Goal: Task Accomplishment & Management: Manage account settings

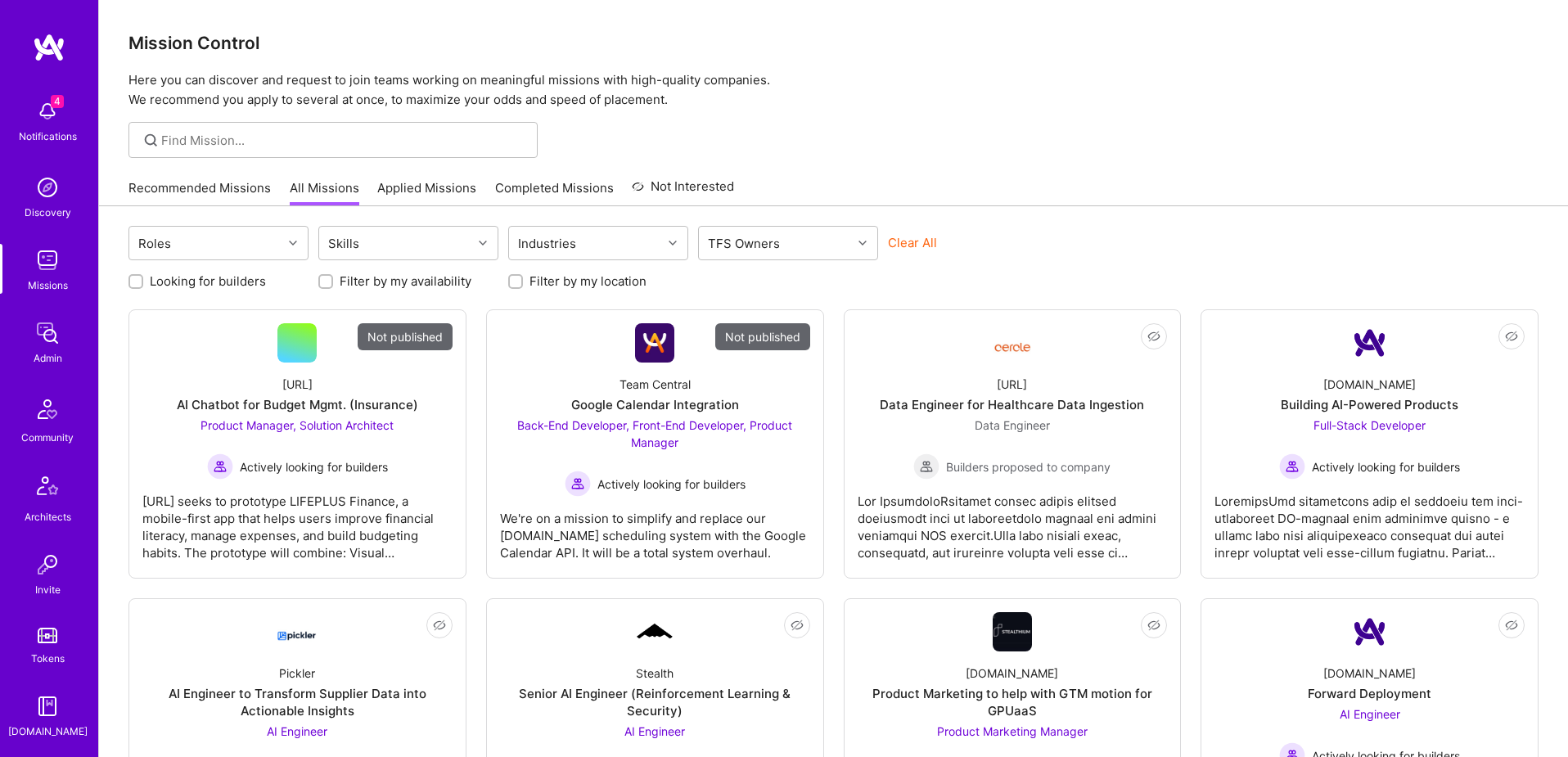
scroll to position [288, 0]
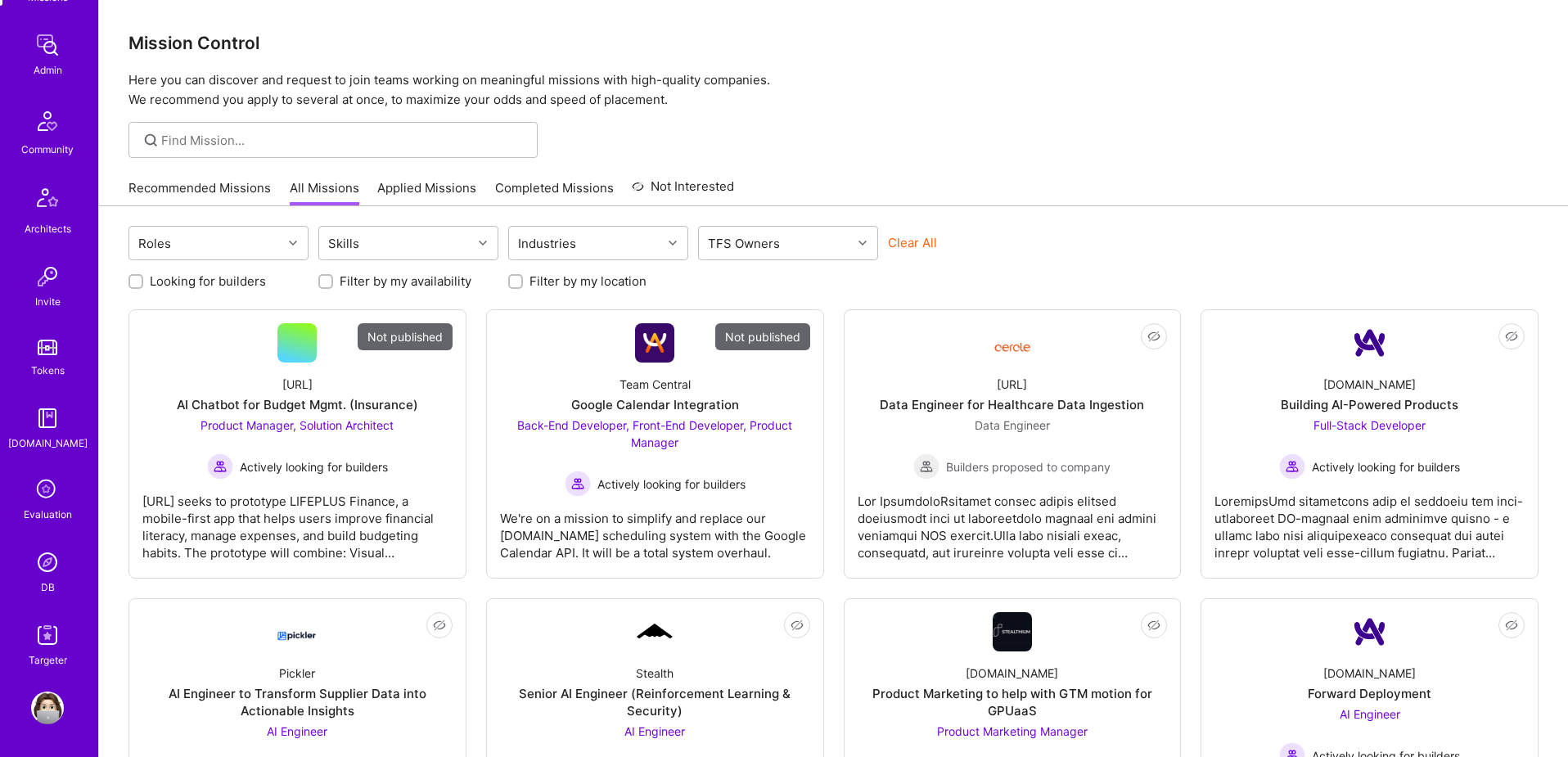
click at [52, 573] on img at bounding box center [47, 562] width 33 height 33
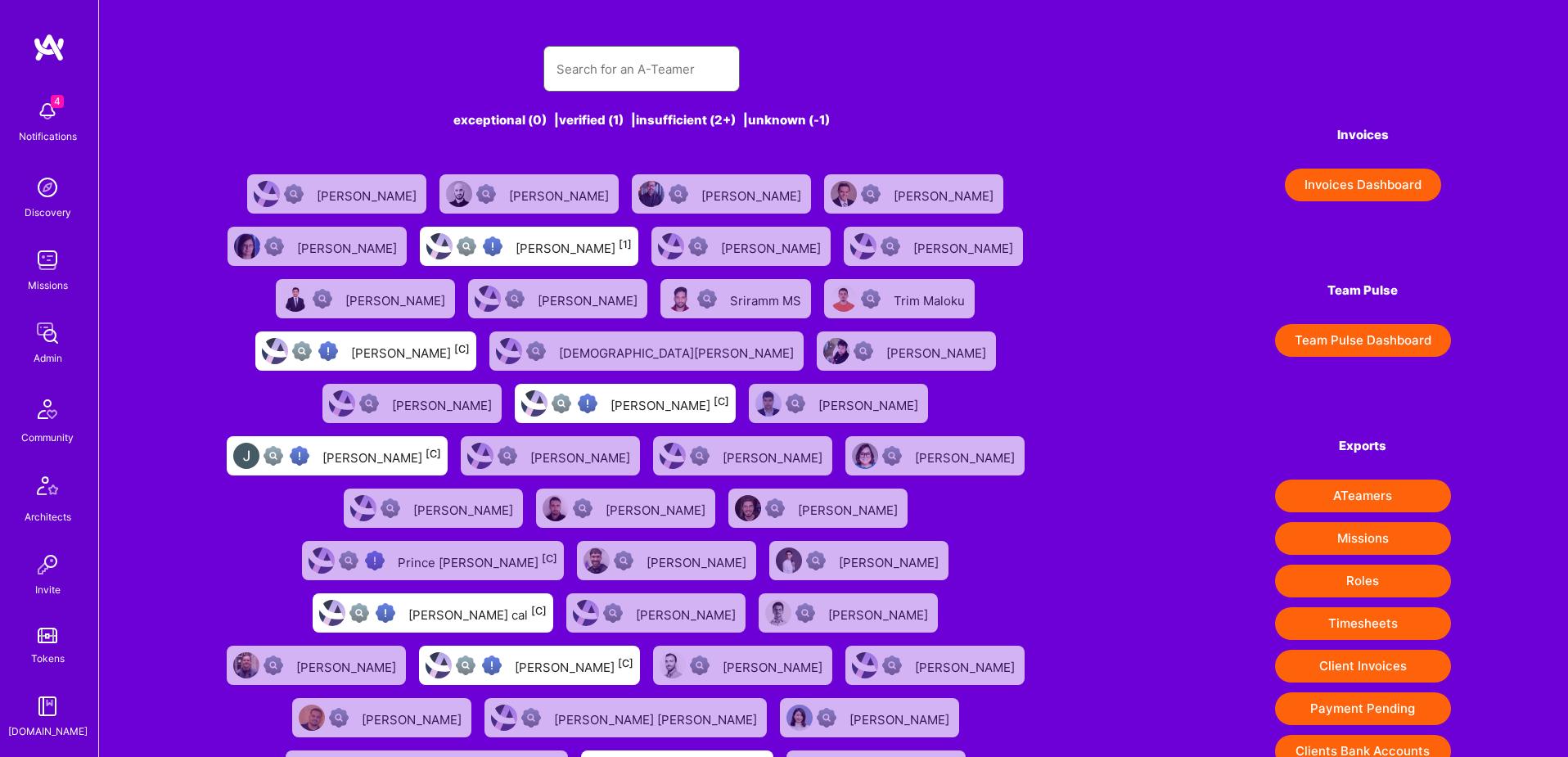
click at [574, 73] on input "text" at bounding box center [642, 69] width 170 height 42
paste input "Piotr Jachowicz"
type input "Piotr Jachowicz"
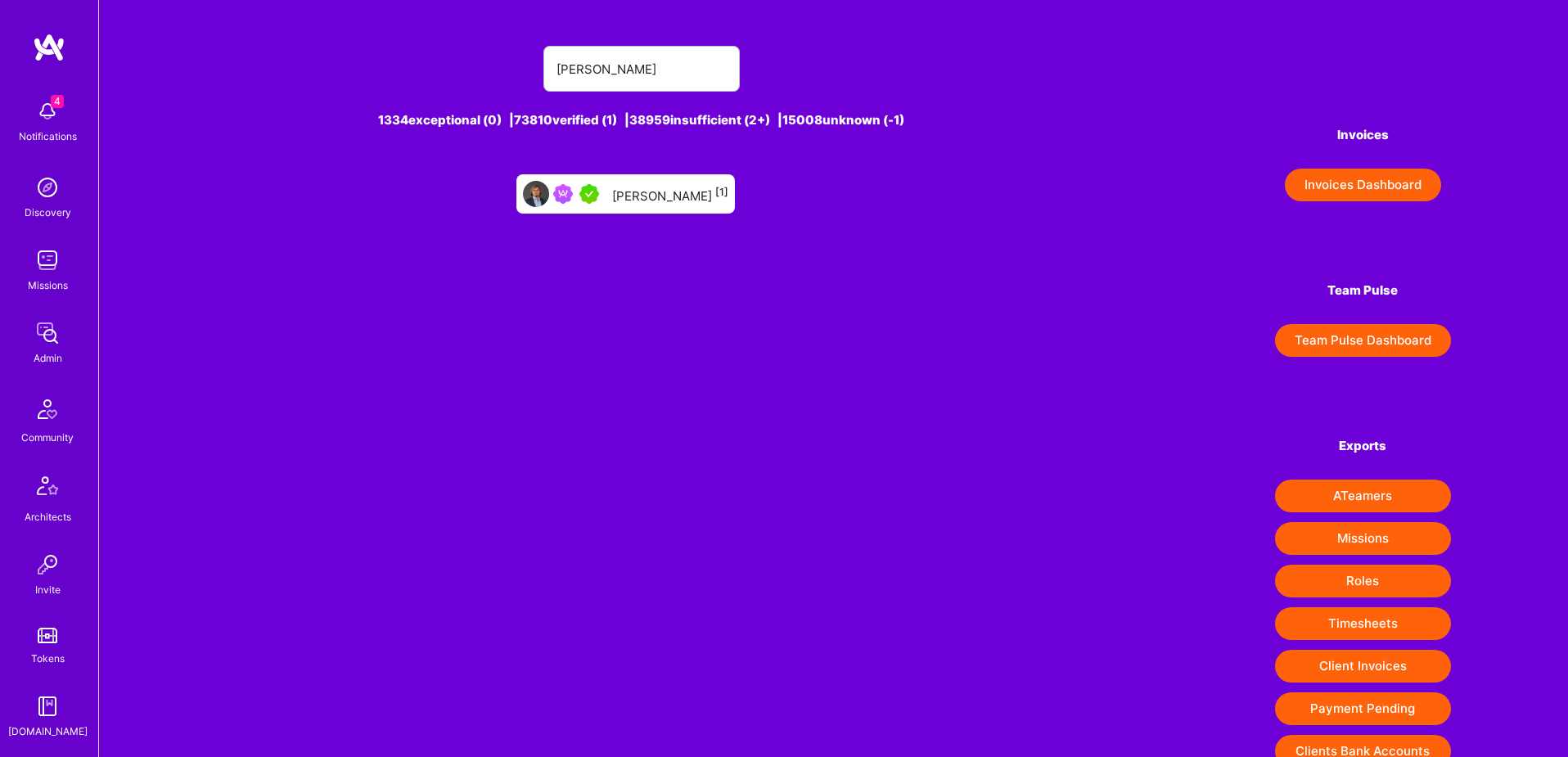
click at [668, 200] on div "Piotr Jachowicz [1]" at bounding box center [670, 194] width 116 height 21
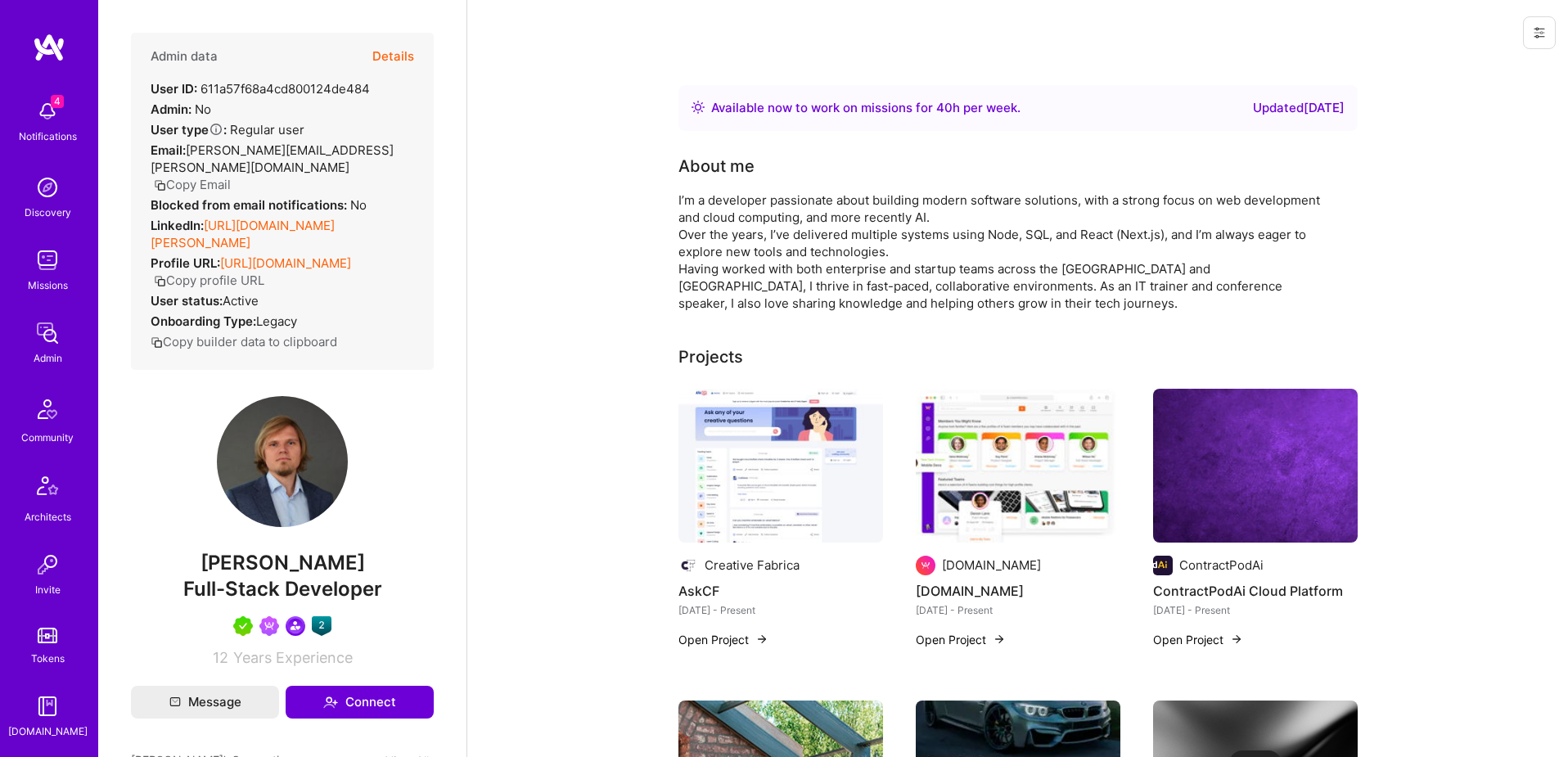
click at [368, 54] on div "Admin data Details" at bounding box center [282, 56] width 264 height 47
click at [397, 57] on button "Details" at bounding box center [393, 56] width 42 height 47
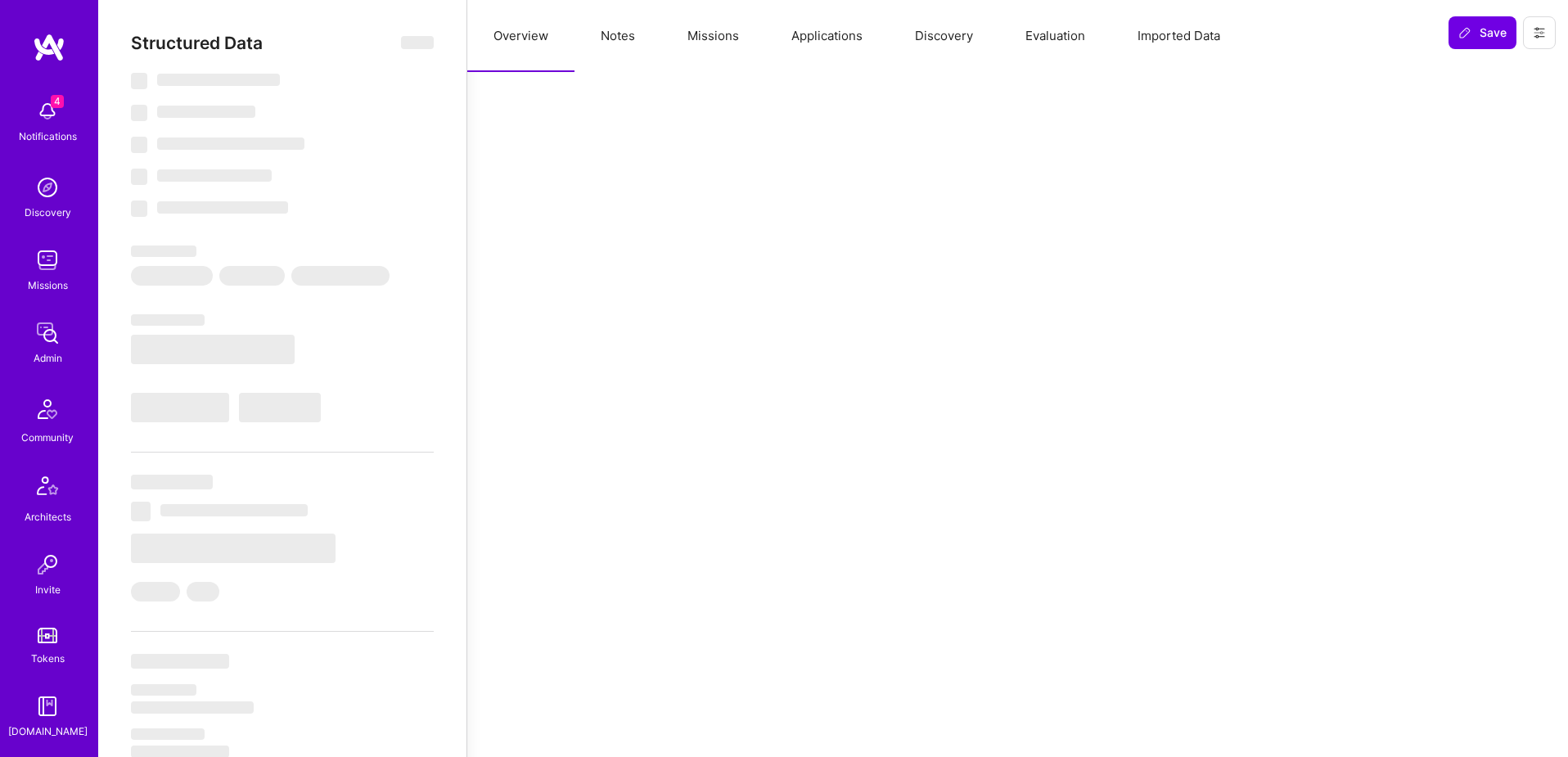
select select "Right Now"
select select "5"
select select "7"
select select "6"
select select "7"
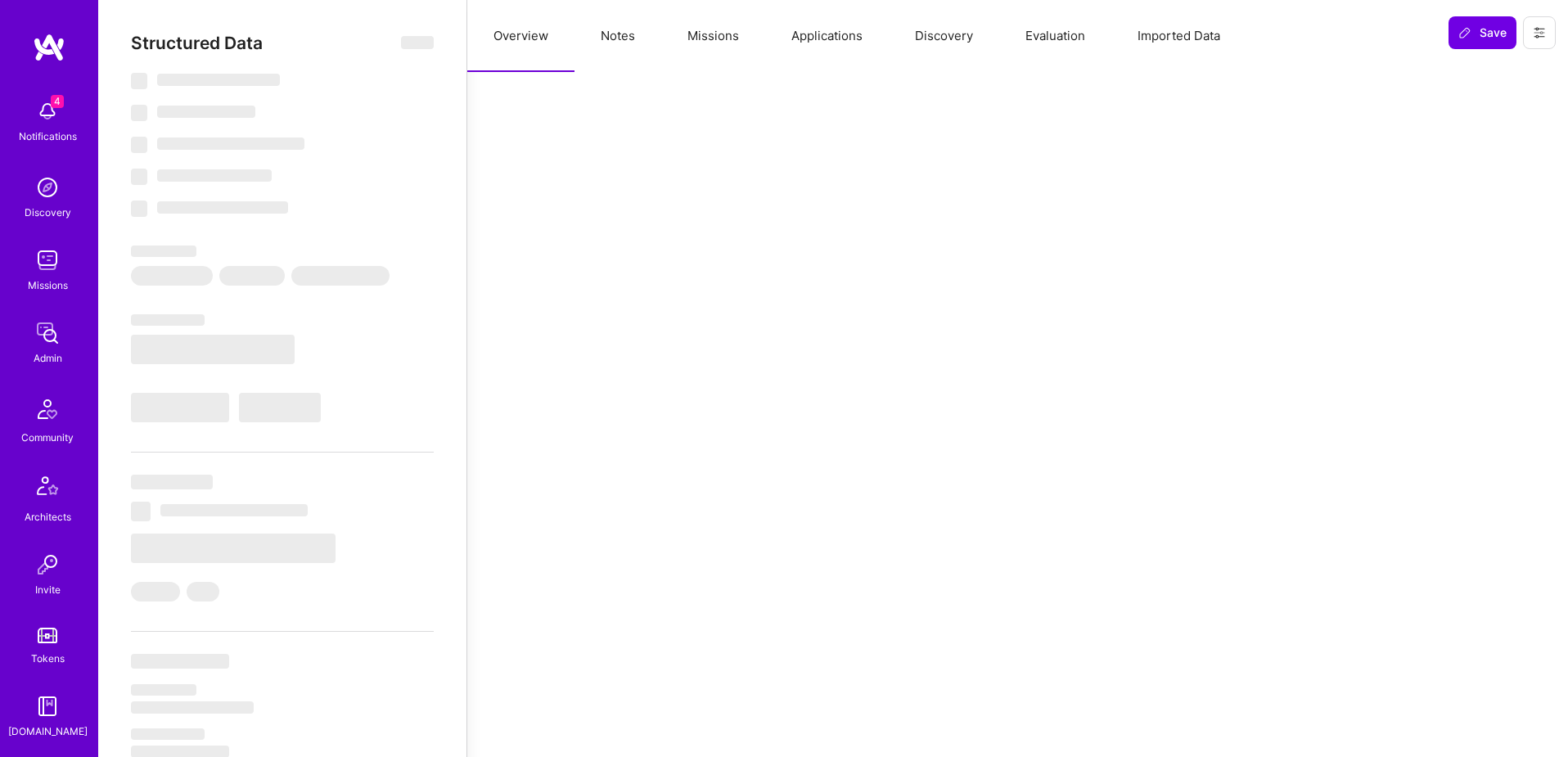
select select "PL"
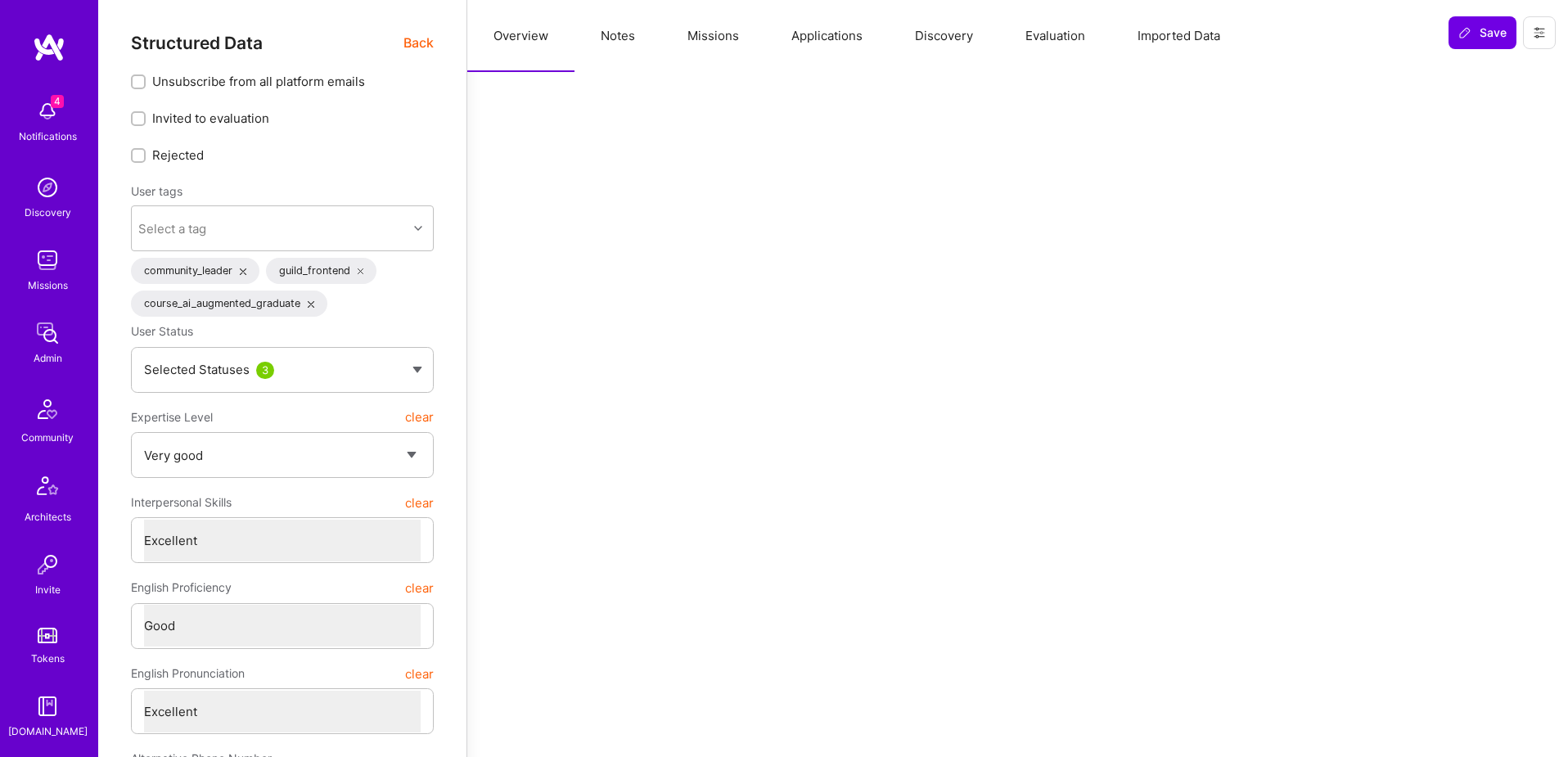
click at [822, 34] on button "Applications" at bounding box center [827, 36] width 123 height 72
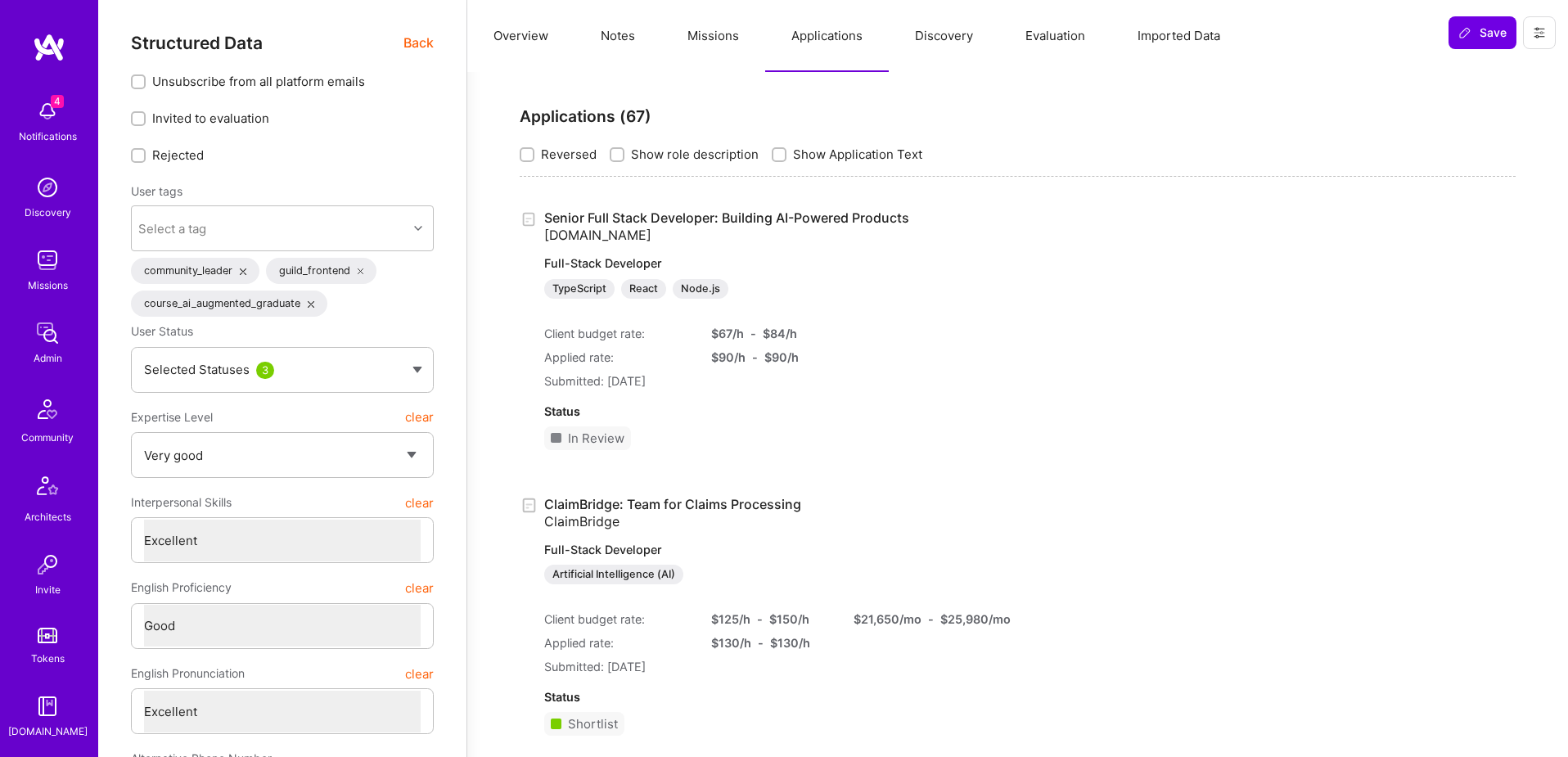
click at [735, 222] on link "Senior Full Stack Developer: Building AI-Powered Products A.Team Full-Stack Dev…" at bounding box center [760, 254] width 432 height 89
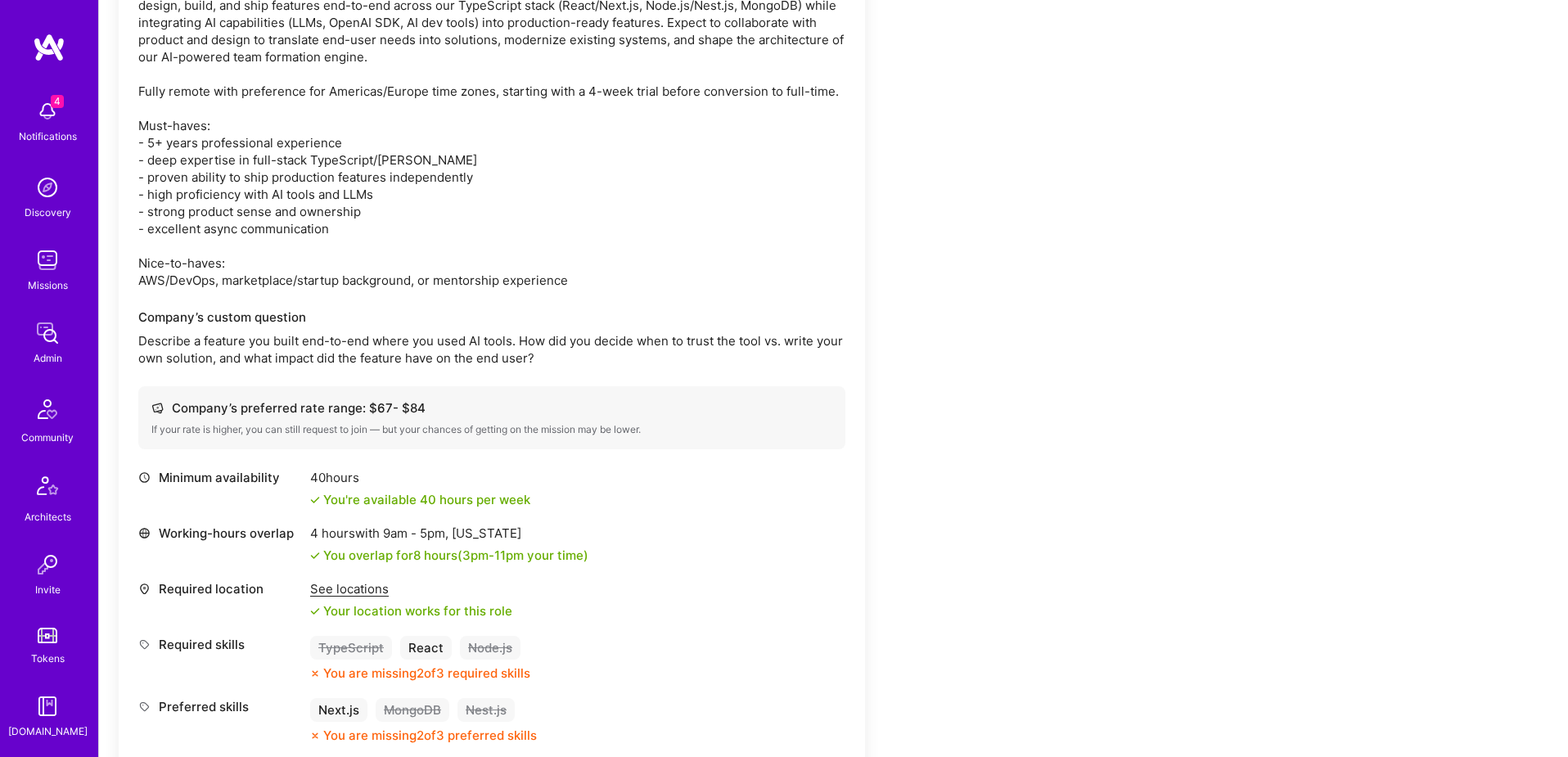
scroll to position [301, 0]
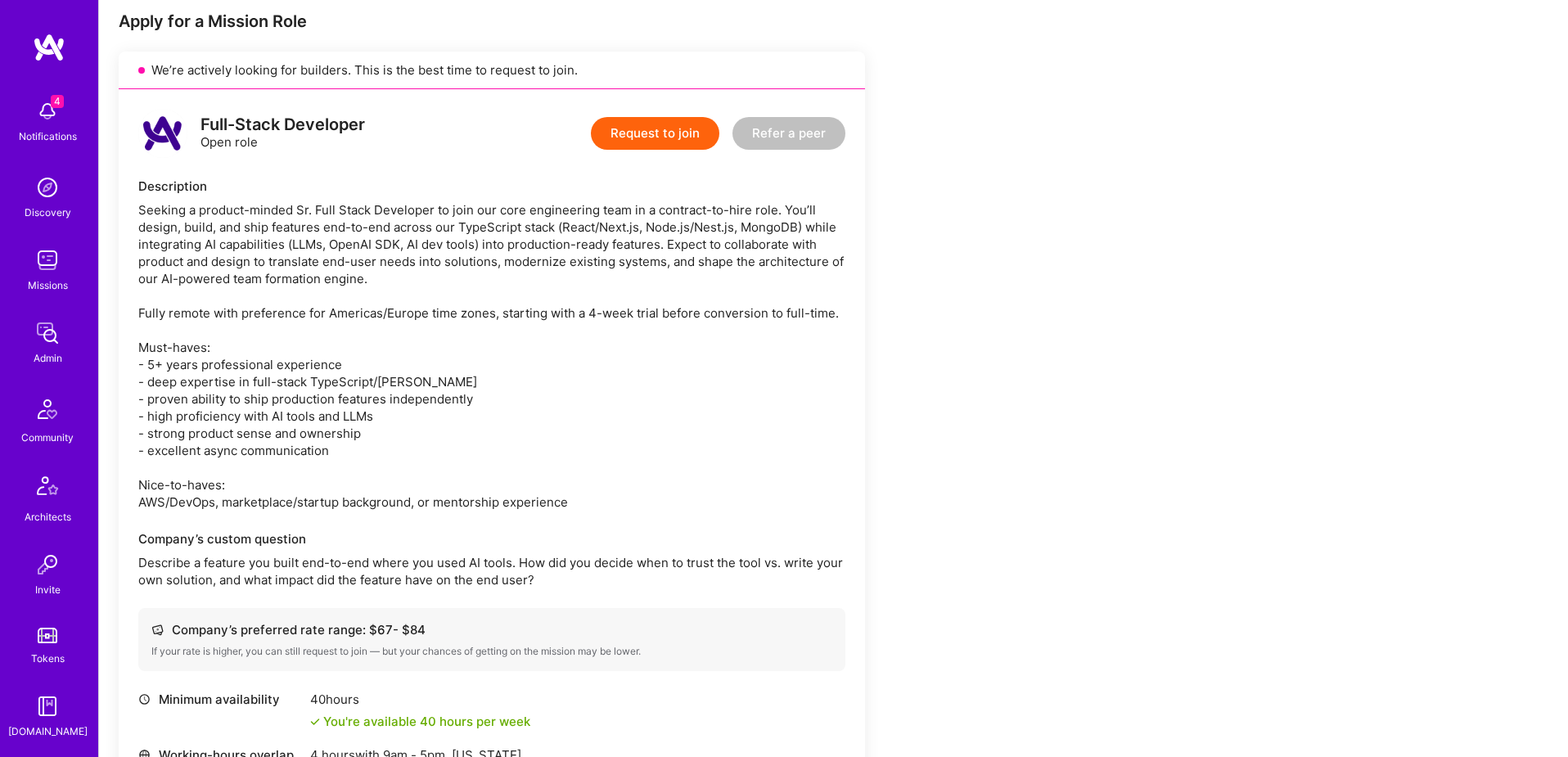
click at [655, 130] on button "Request to join" at bounding box center [655, 133] width 129 height 33
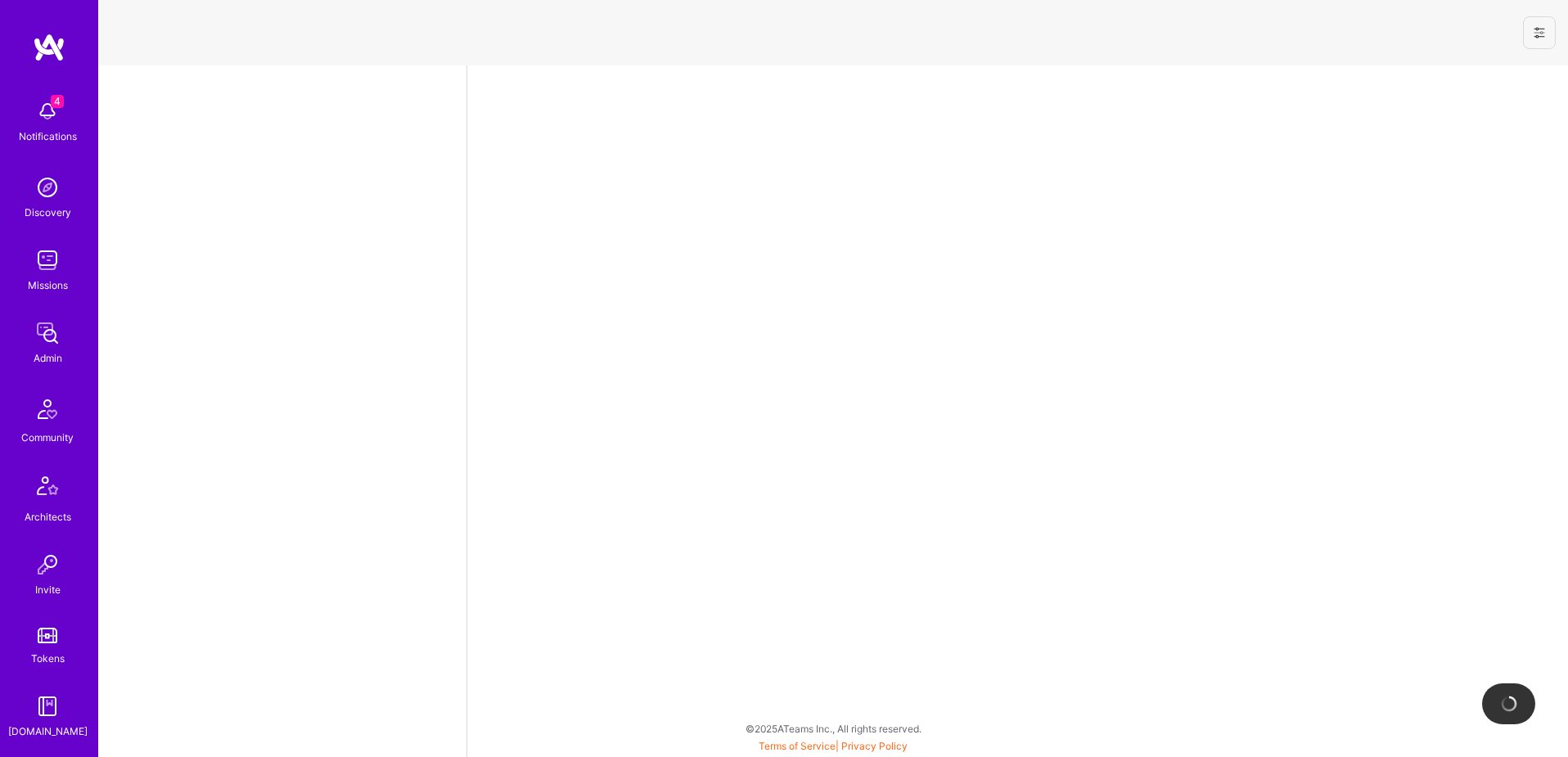
select select "US"
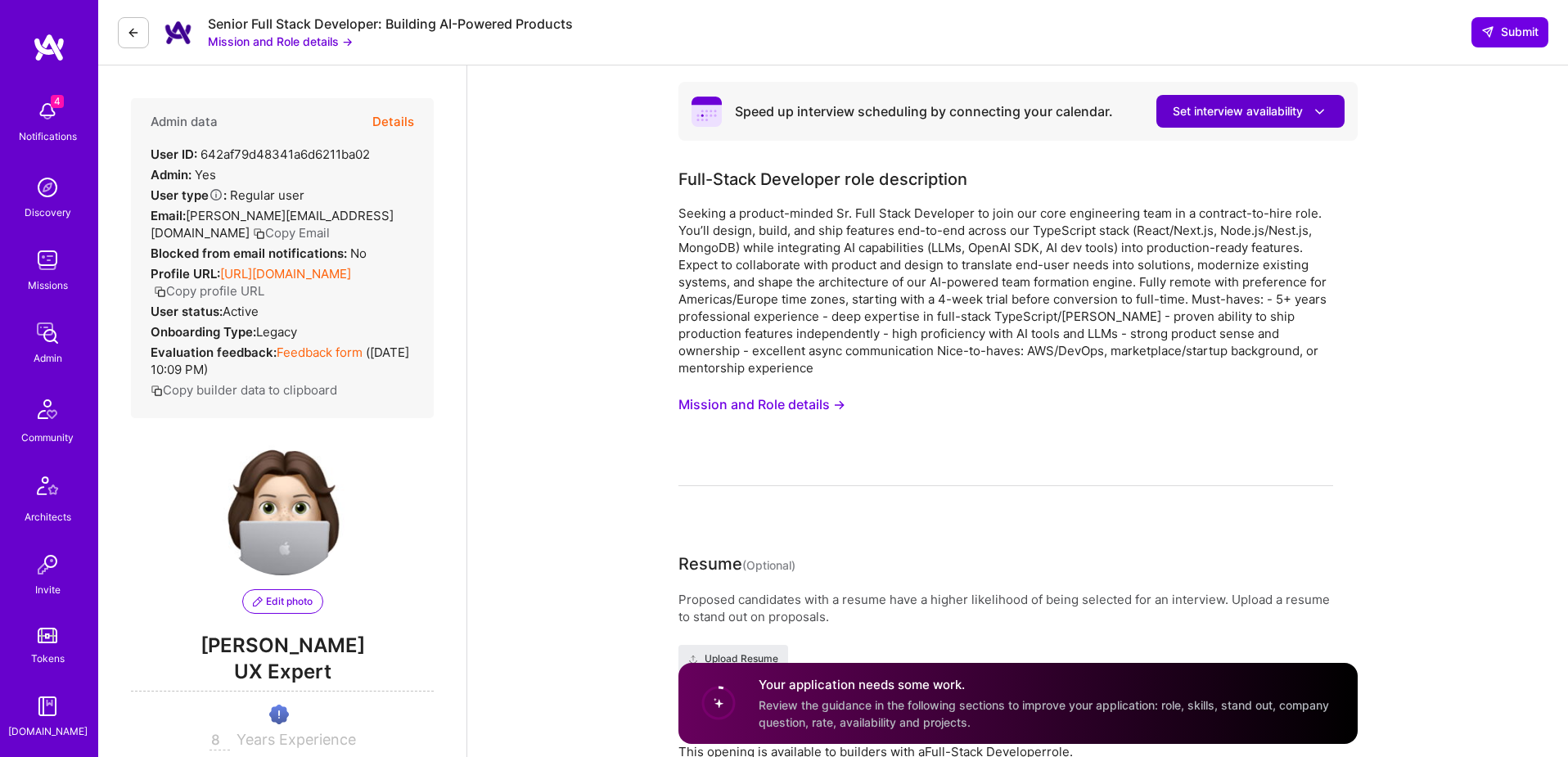
click at [1275, 114] on span "Set interview availability" at bounding box center [1251, 111] width 156 height 17
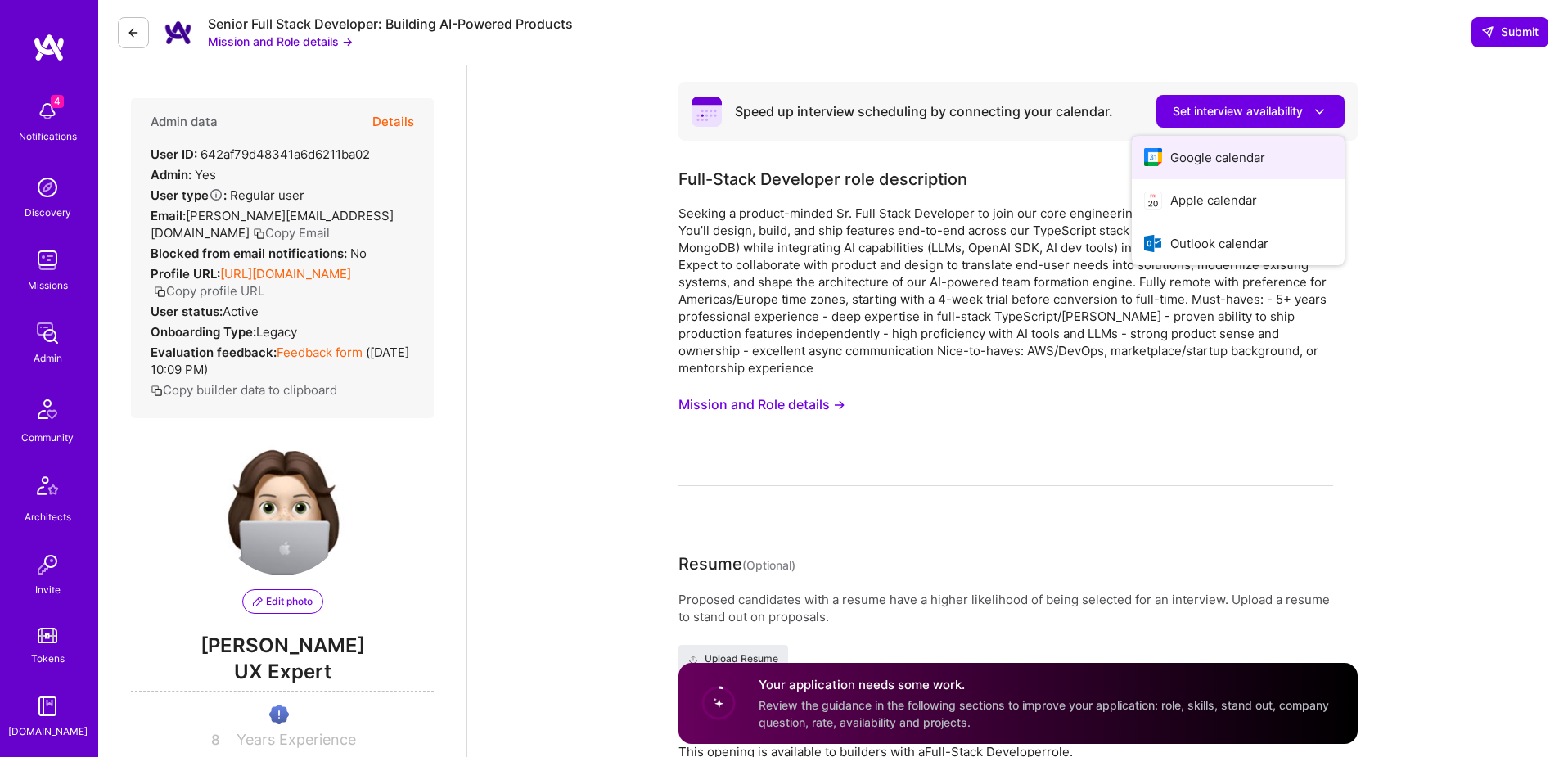
click at [1227, 146] on button "Google calendar" at bounding box center [1238, 157] width 213 height 44
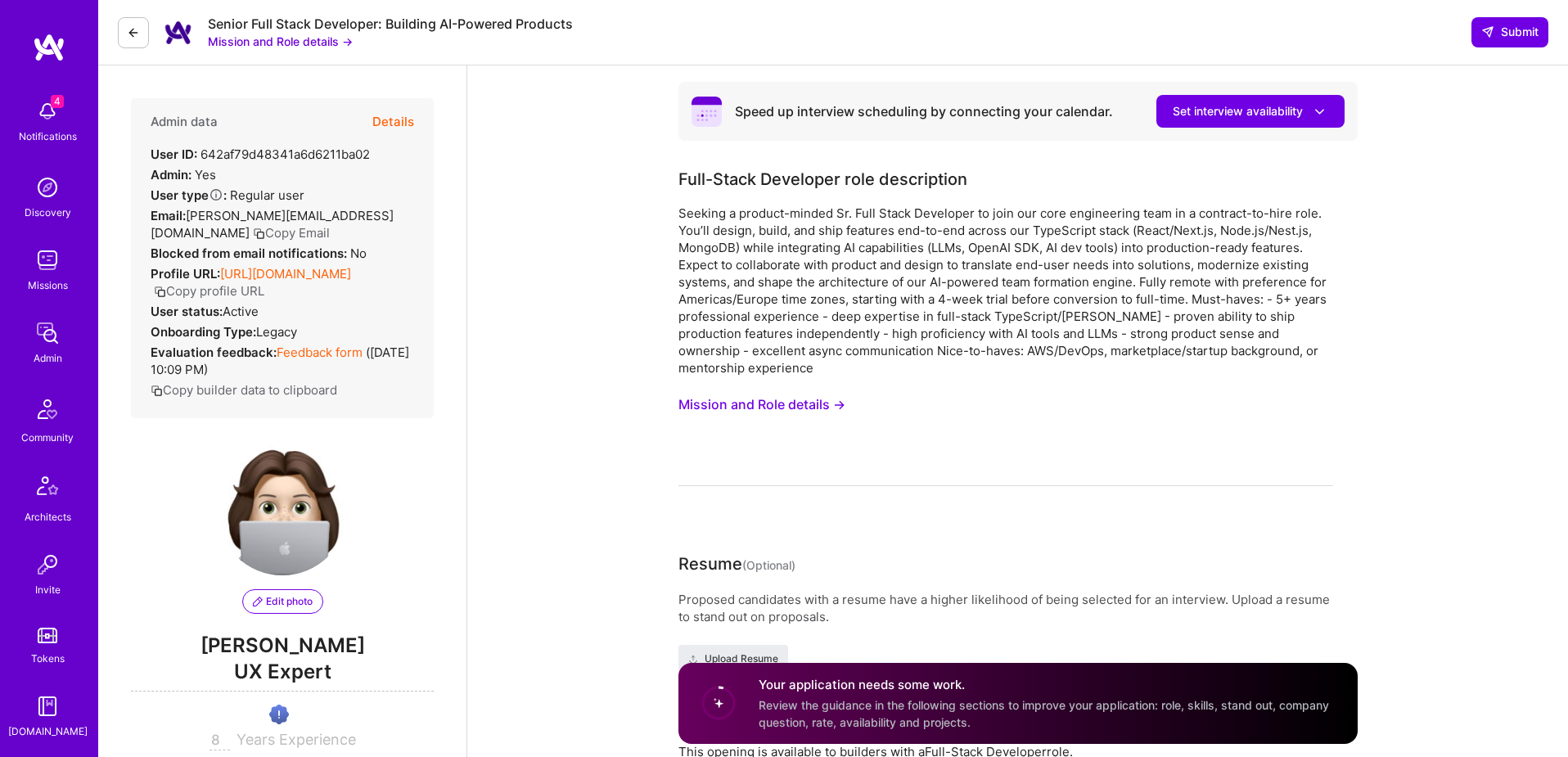
scroll to position [288, 0]
click at [53, 559] on img at bounding box center [47, 562] width 33 height 33
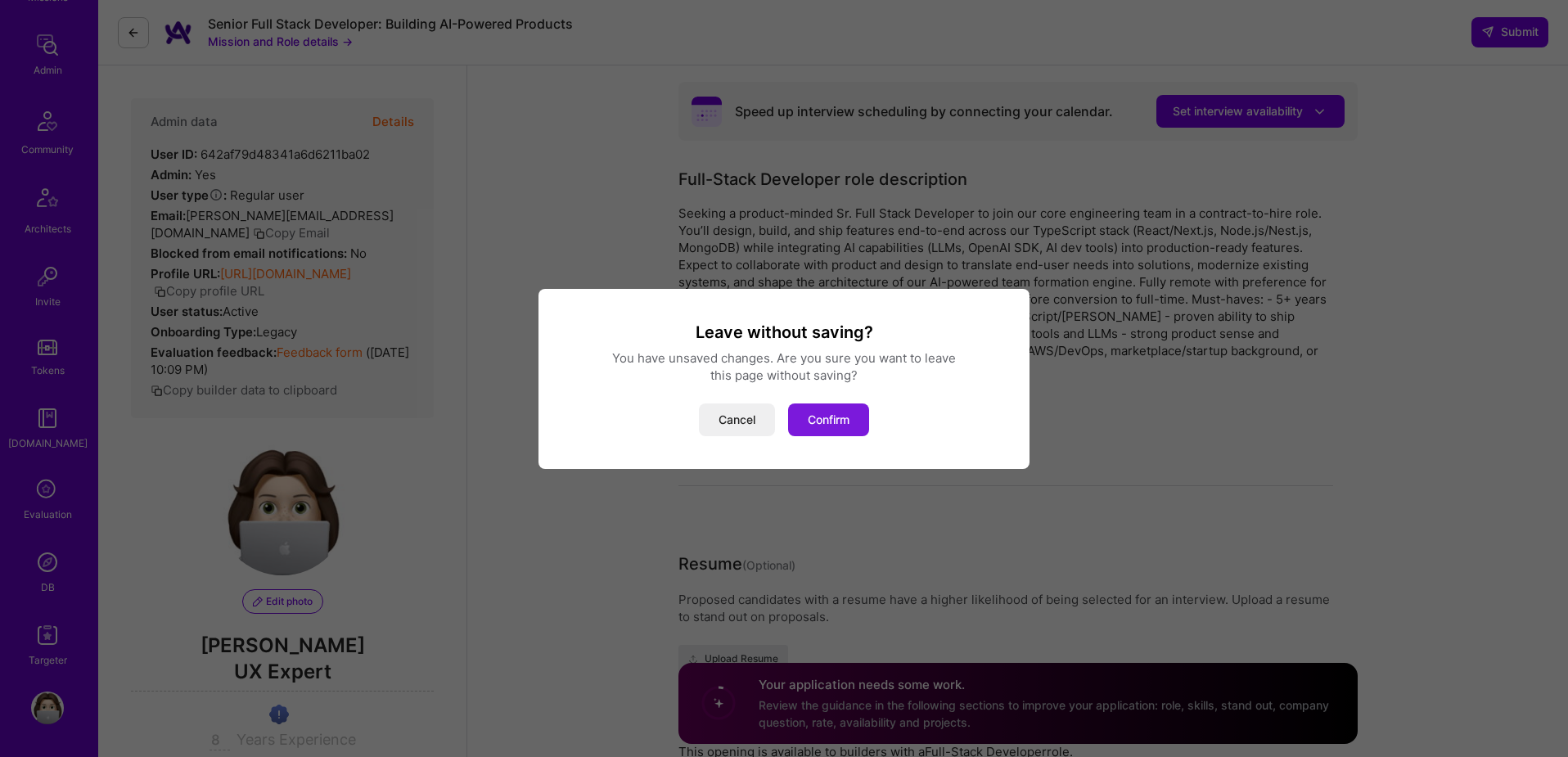
scroll to position [1, 0]
click at [837, 413] on button "Confirm" at bounding box center [829, 419] width 81 height 33
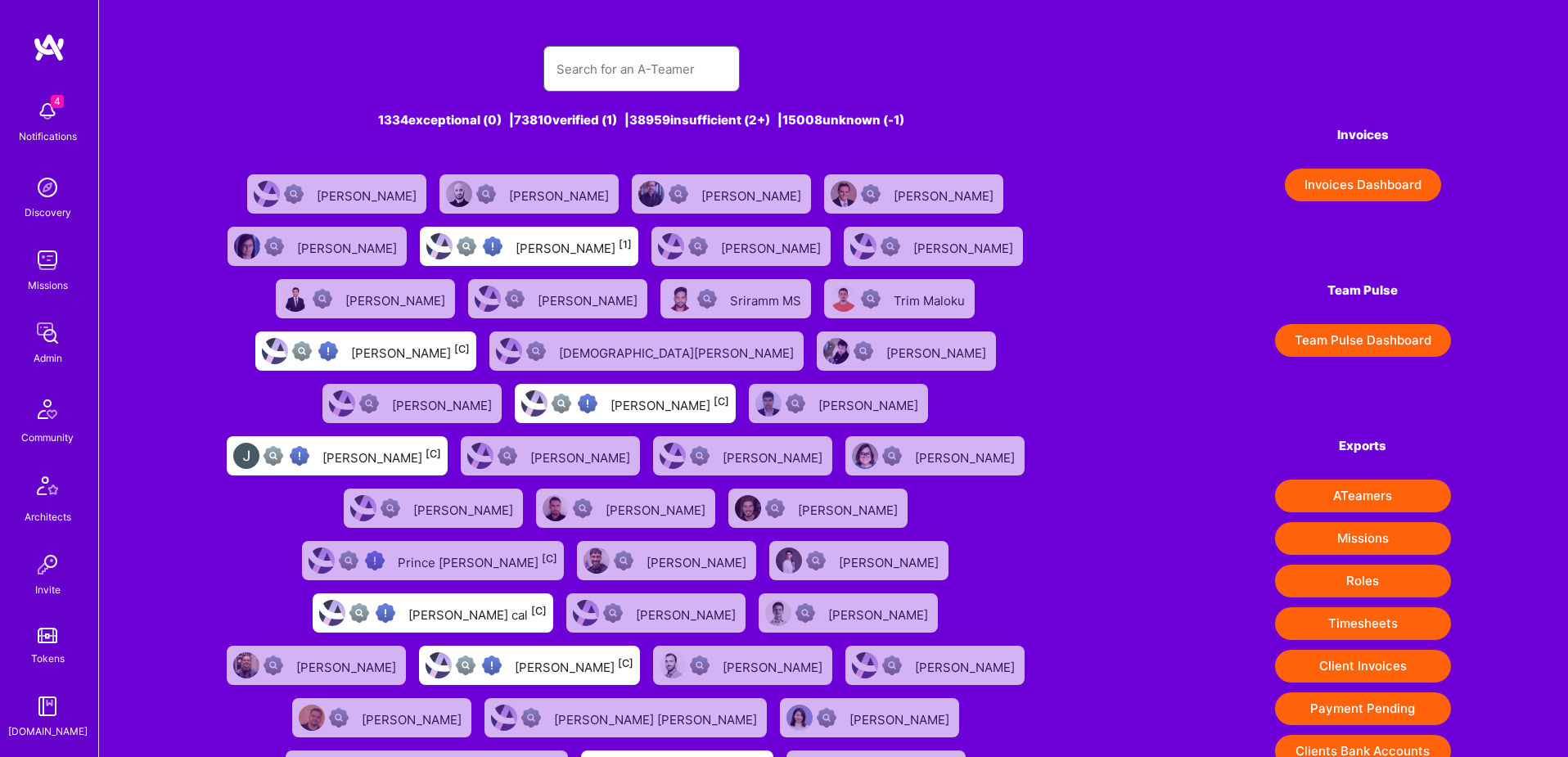
click at [683, 82] on input "text" at bounding box center [642, 69] width 170 height 42
paste input "[EMAIL_ADDRESS][DOMAIN_NAME]"
type input "[EMAIL_ADDRESS][DOMAIN_NAME]"
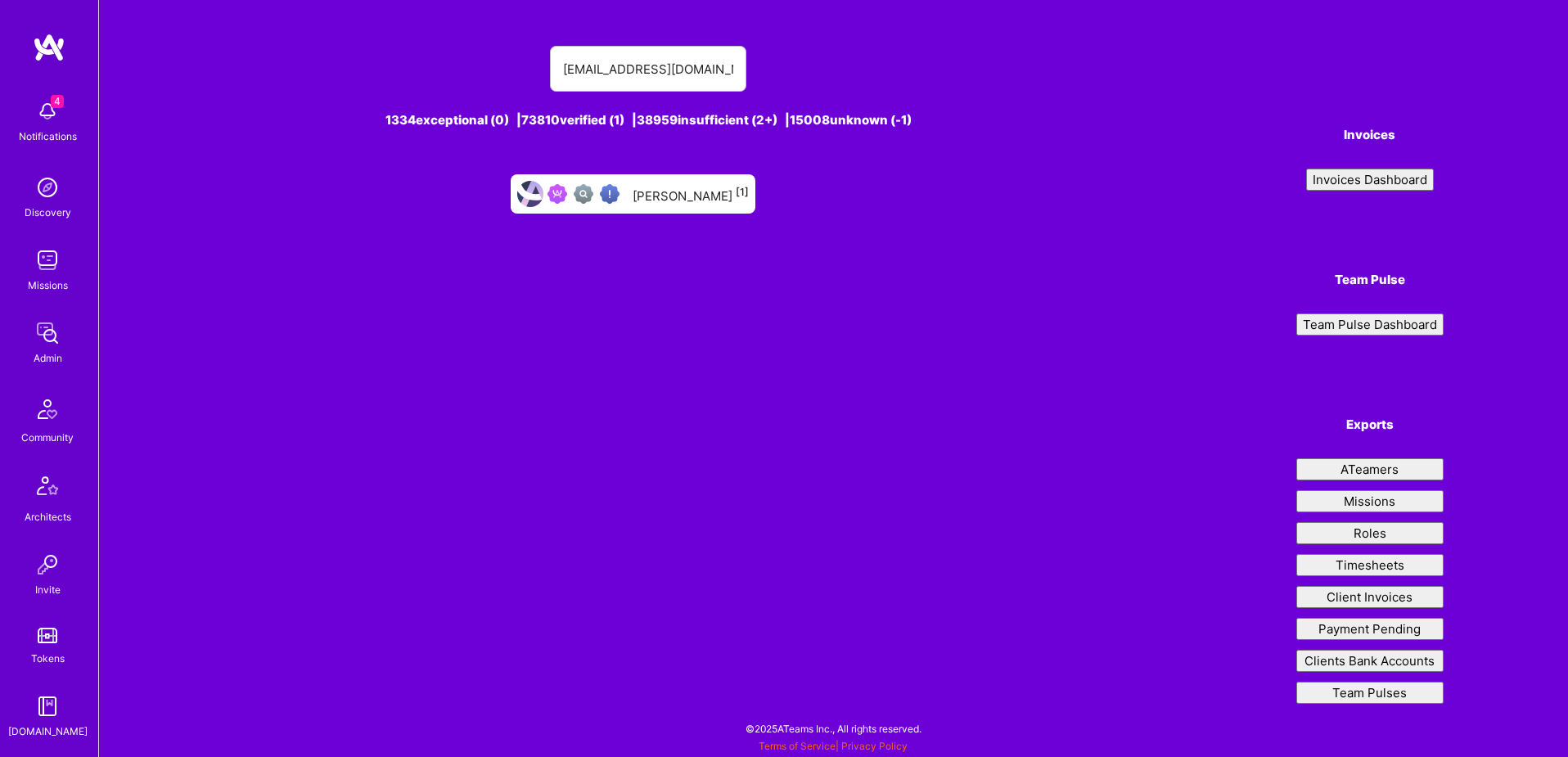
type input "[EMAIL_ADDRESS][DOMAIN_NAME]"
click at [669, 193] on div "[PERSON_NAME] [1]" at bounding box center [691, 194] width 116 height 21
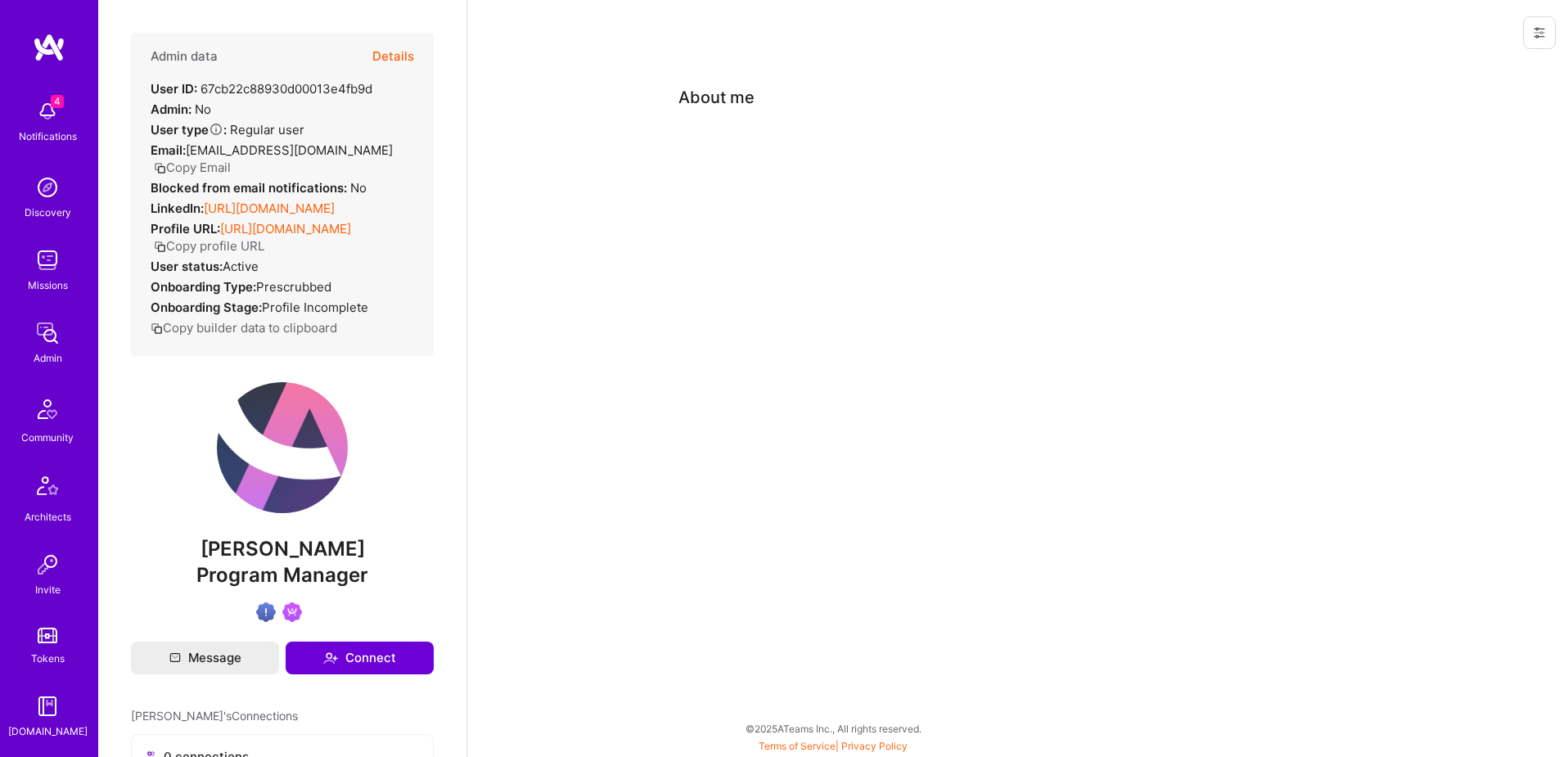
click at [260, 82] on div "User ID: 67cb22c88930d00013e4fb9d" at bounding box center [261, 88] width 222 height 17
copy div "67cb22c88930d00013e4fb9d"
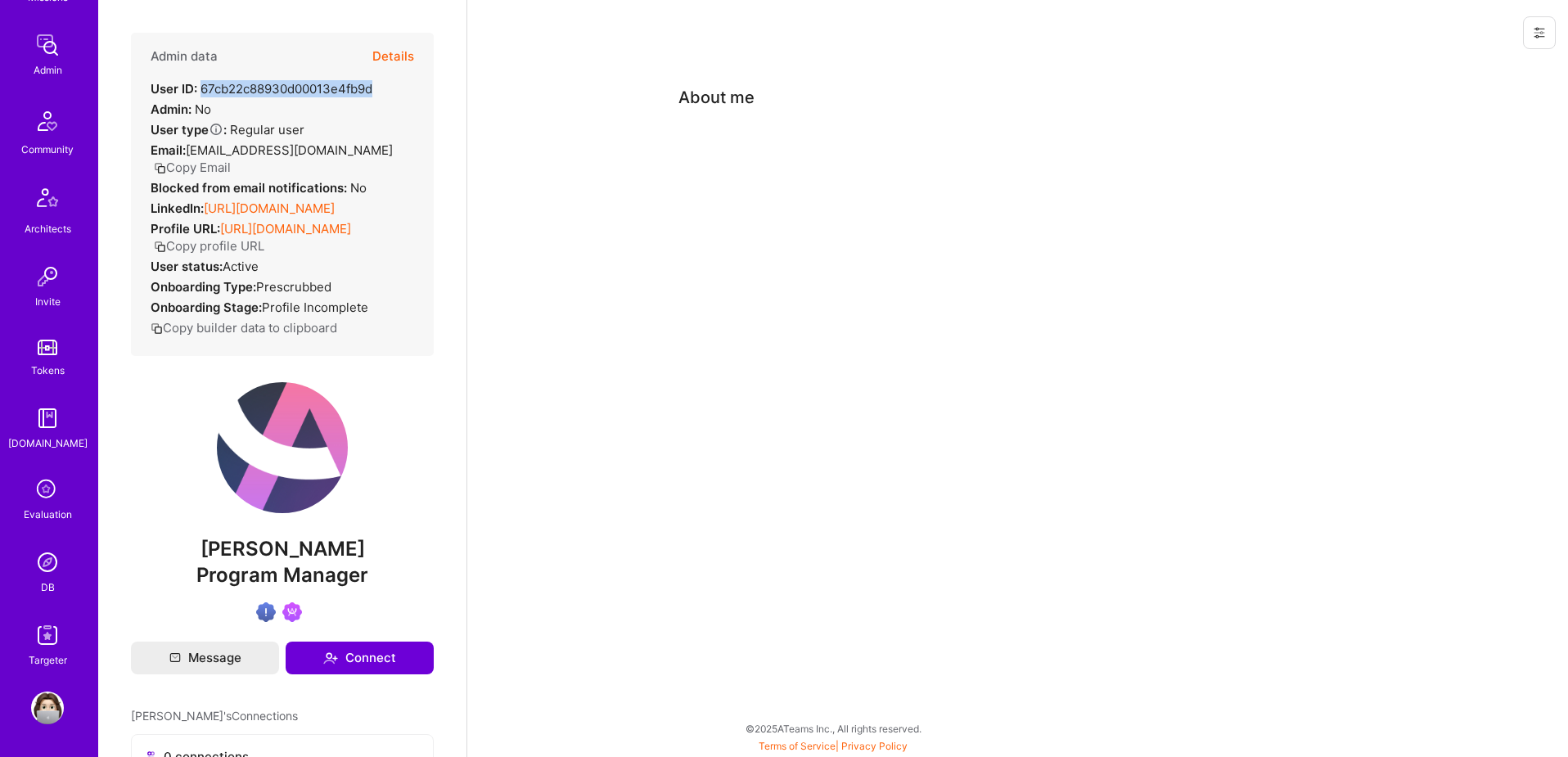
click at [49, 546] on img at bounding box center [47, 562] width 33 height 33
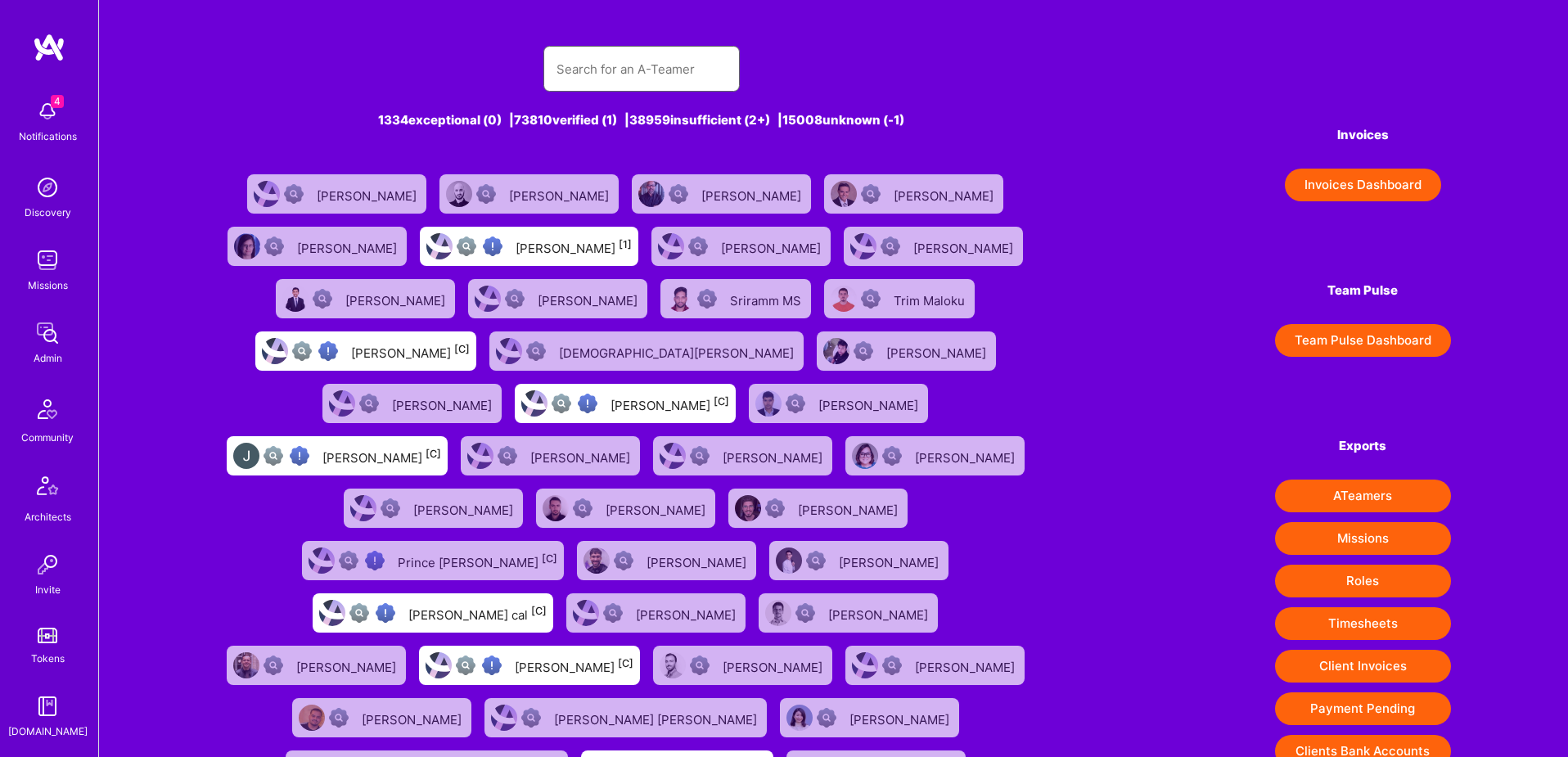
click at [608, 78] on input "text" at bounding box center [642, 69] width 170 height 42
paste input "[PERSON_NAME][EMAIL_ADDRESS][PERSON_NAME][DOMAIN_NAME]"
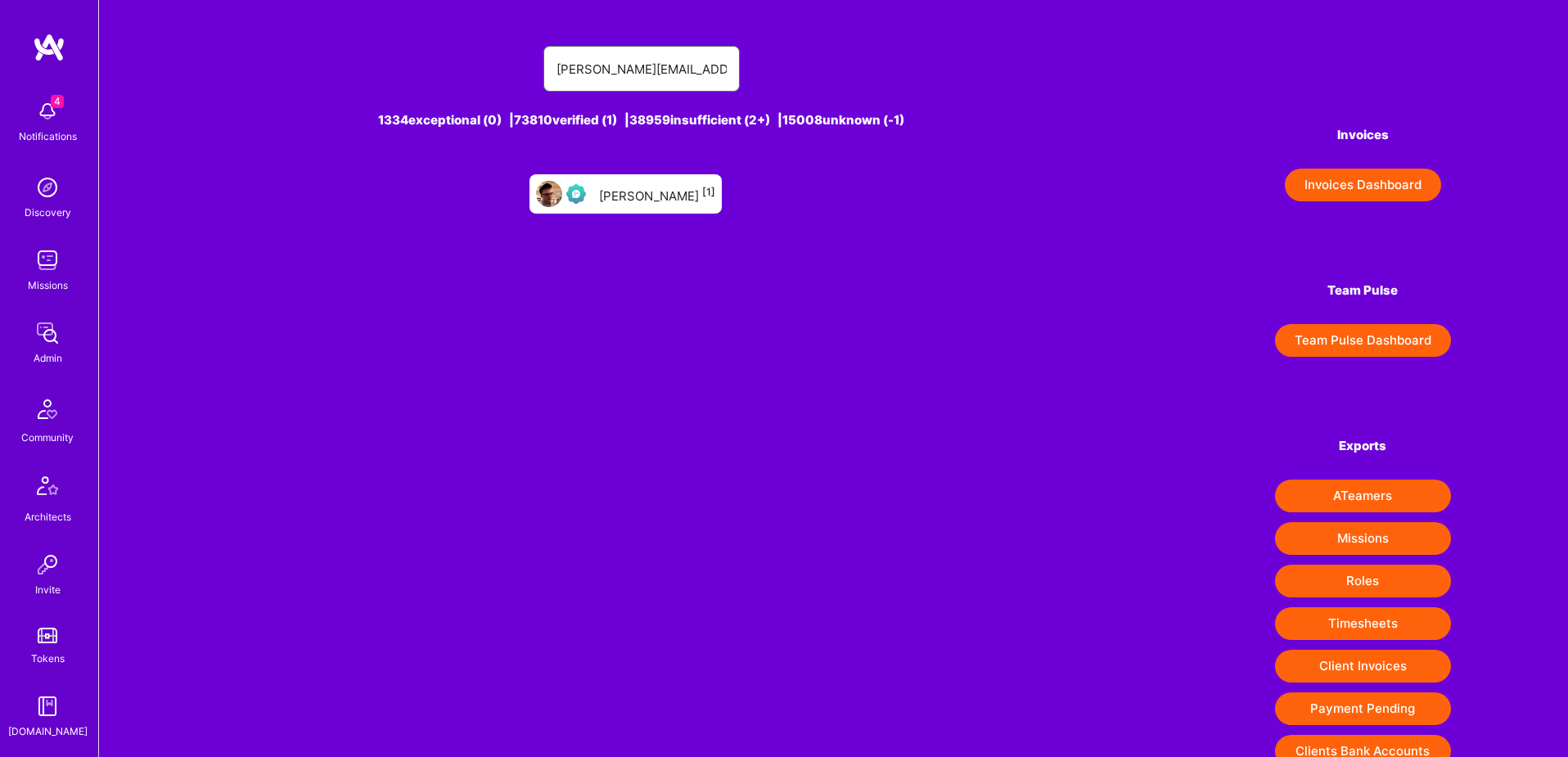
type input "[PERSON_NAME][EMAIL_ADDRESS][PERSON_NAME][DOMAIN_NAME]"
click at [653, 206] on div "[PERSON_NAME] [1]" at bounding box center [625, 194] width 192 height 39
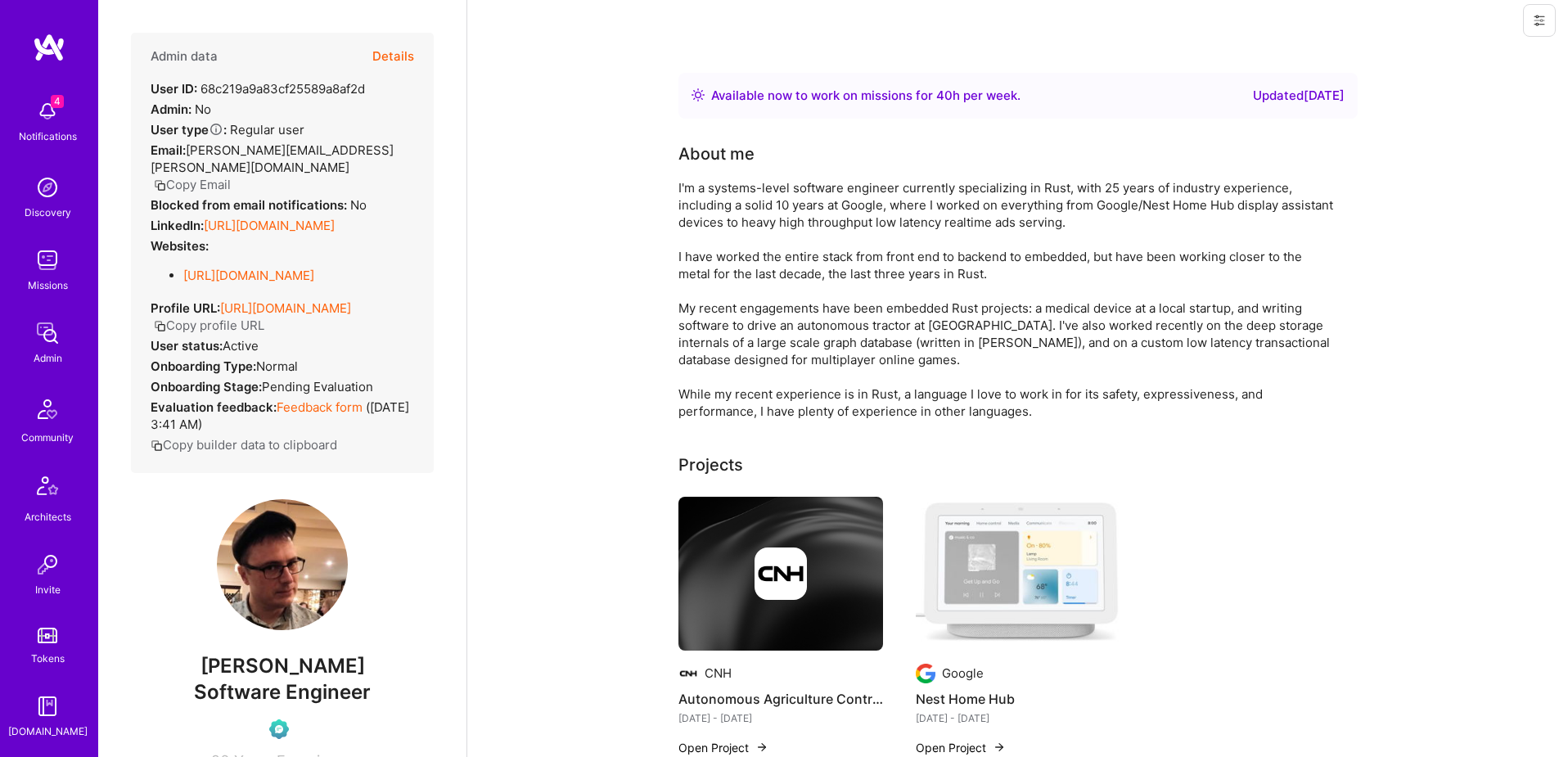
scroll to position [14, 0]
click at [1540, 26] on button at bounding box center [1539, 18] width 33 height 33
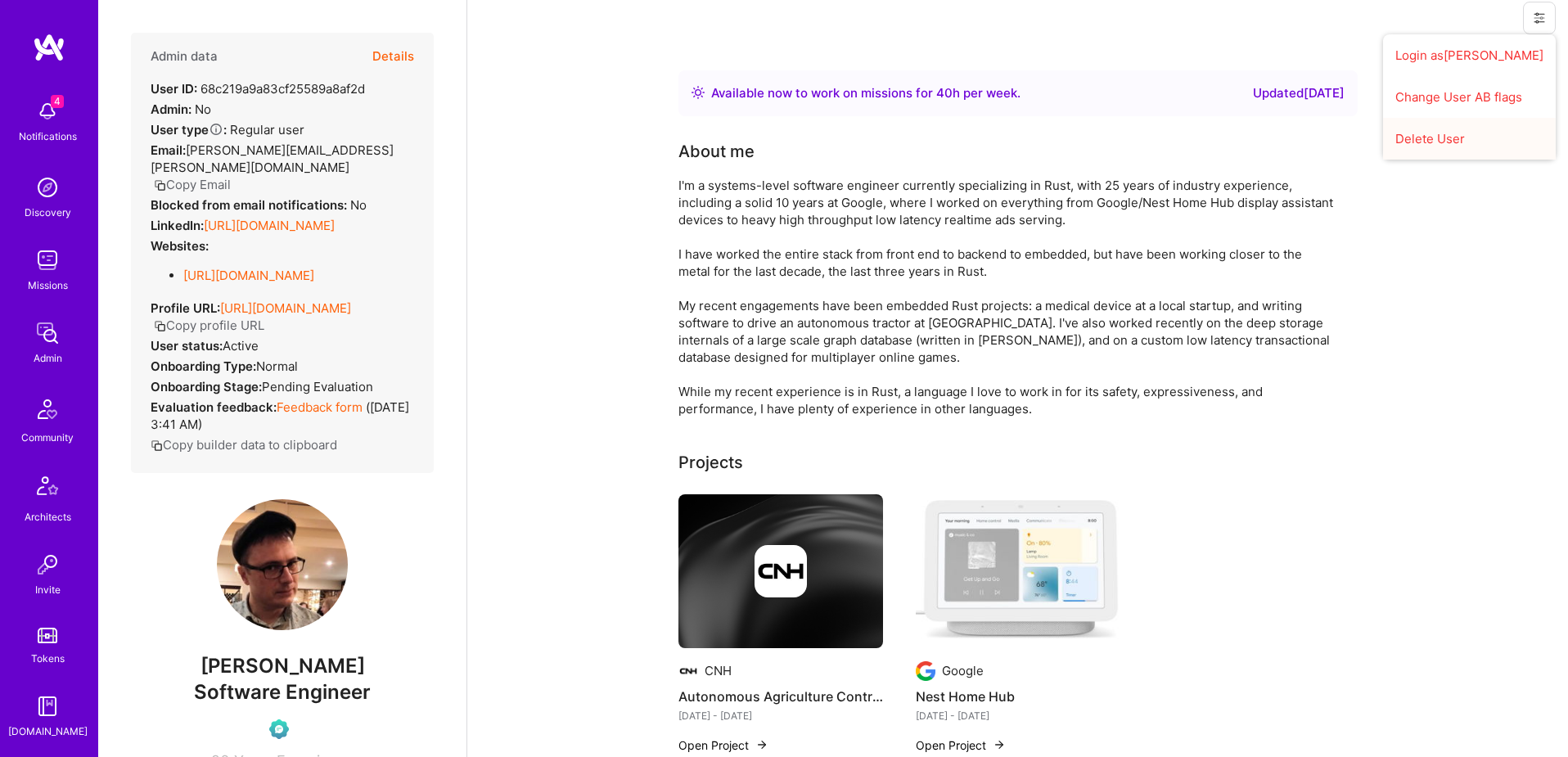
click at [1477, 141] on button "Delete User" at bounding box center [1469, 139] width 173 height 42
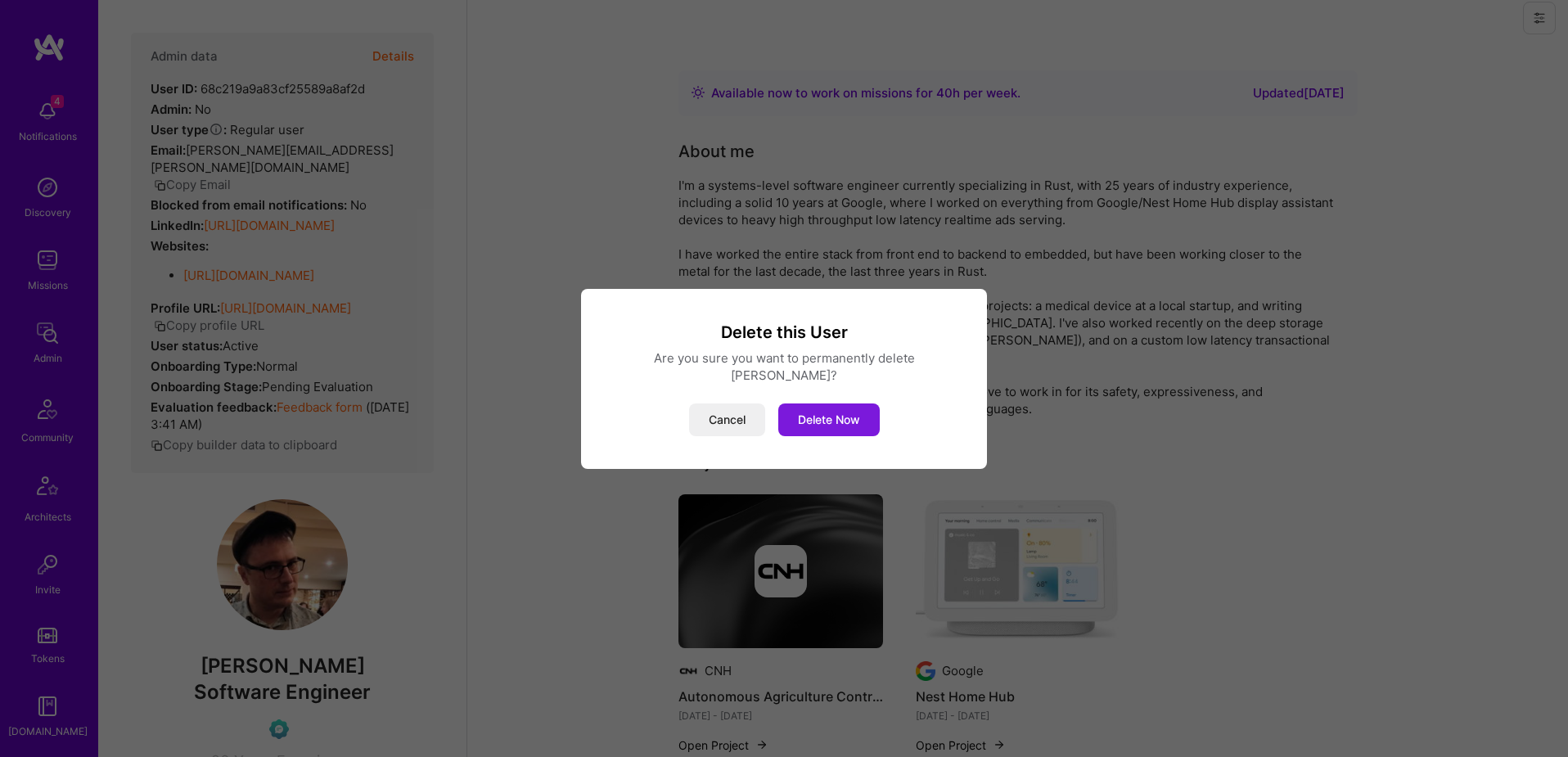
click at [838, 410] on button "Delete Now" at bounding box center [830, 419] width 102 height 33
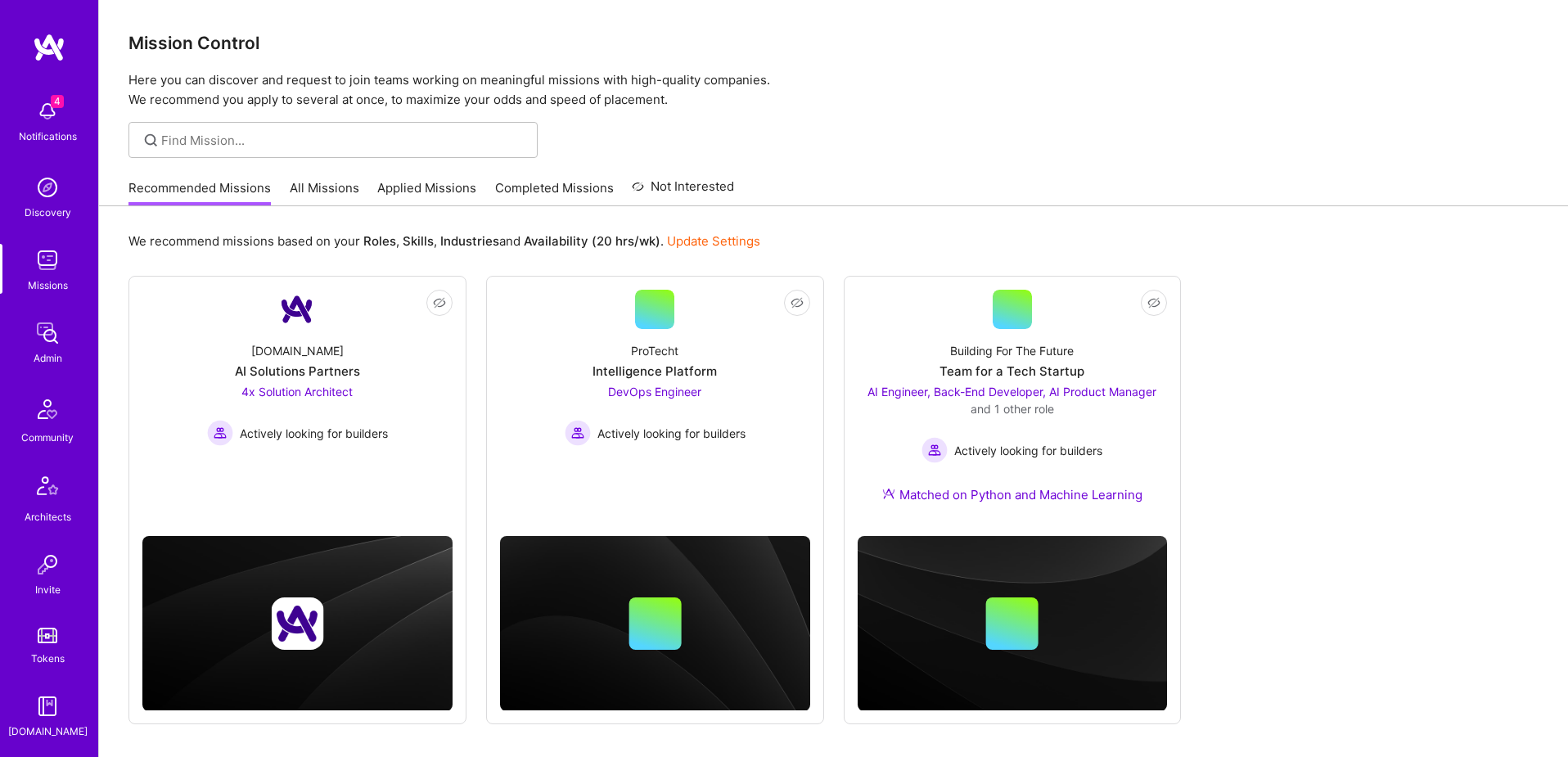
scroll to position [288, 0]
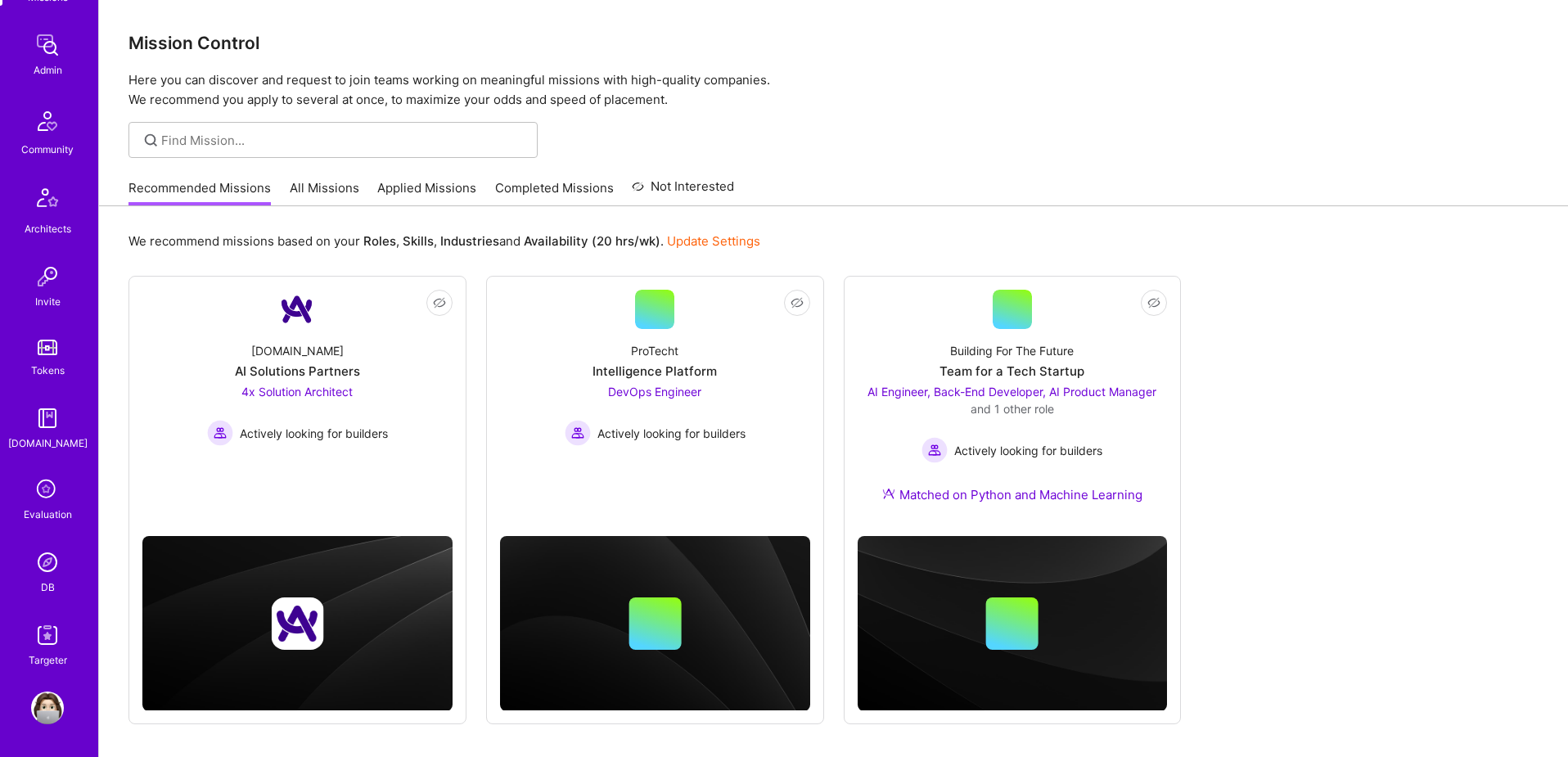
click at [46, 568] on img at bounding box center [47, 562] width 33 height 33
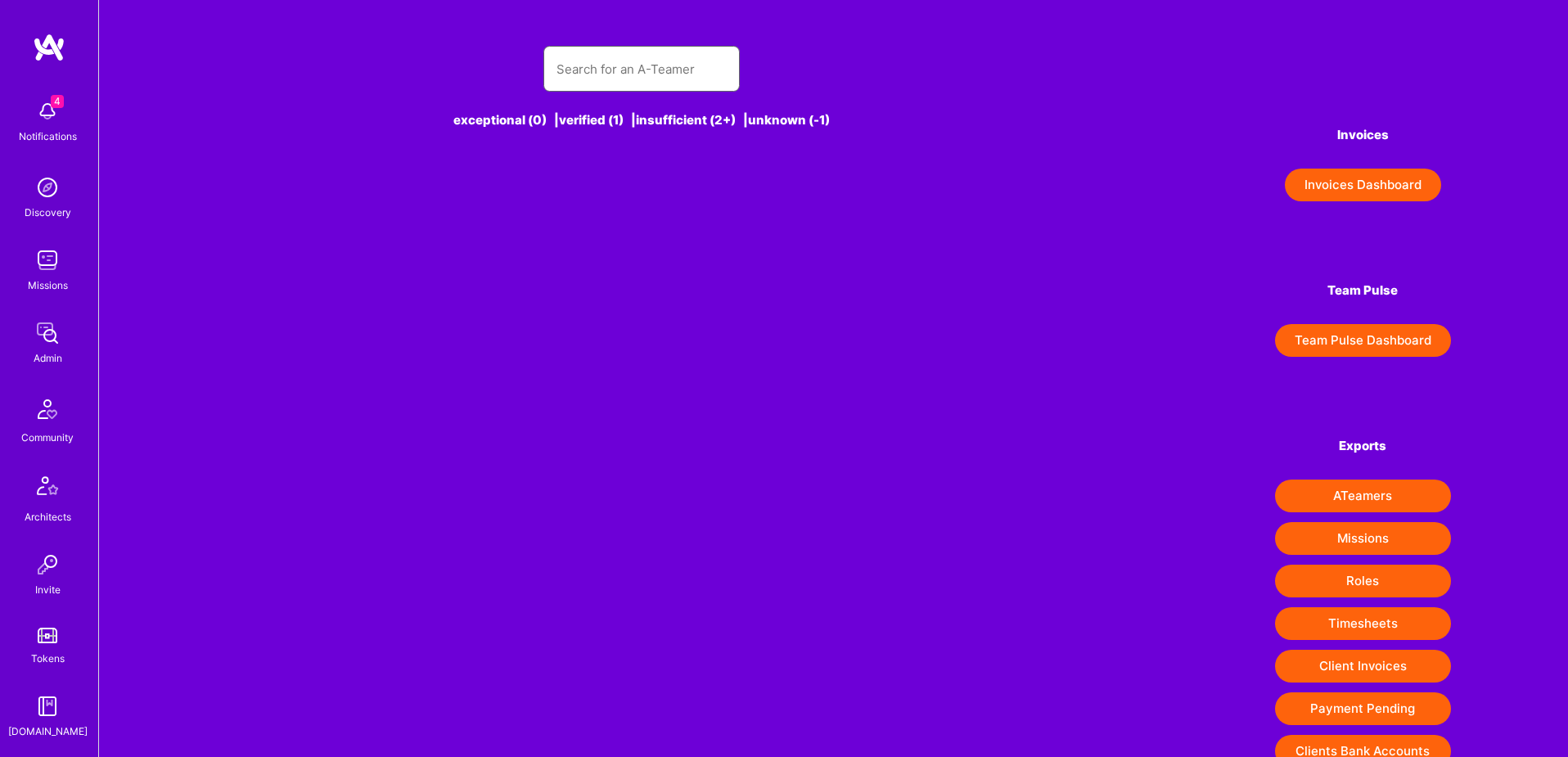
click at [634, 63] on input "text" at bounding box center [642, 69] width 170 height 42
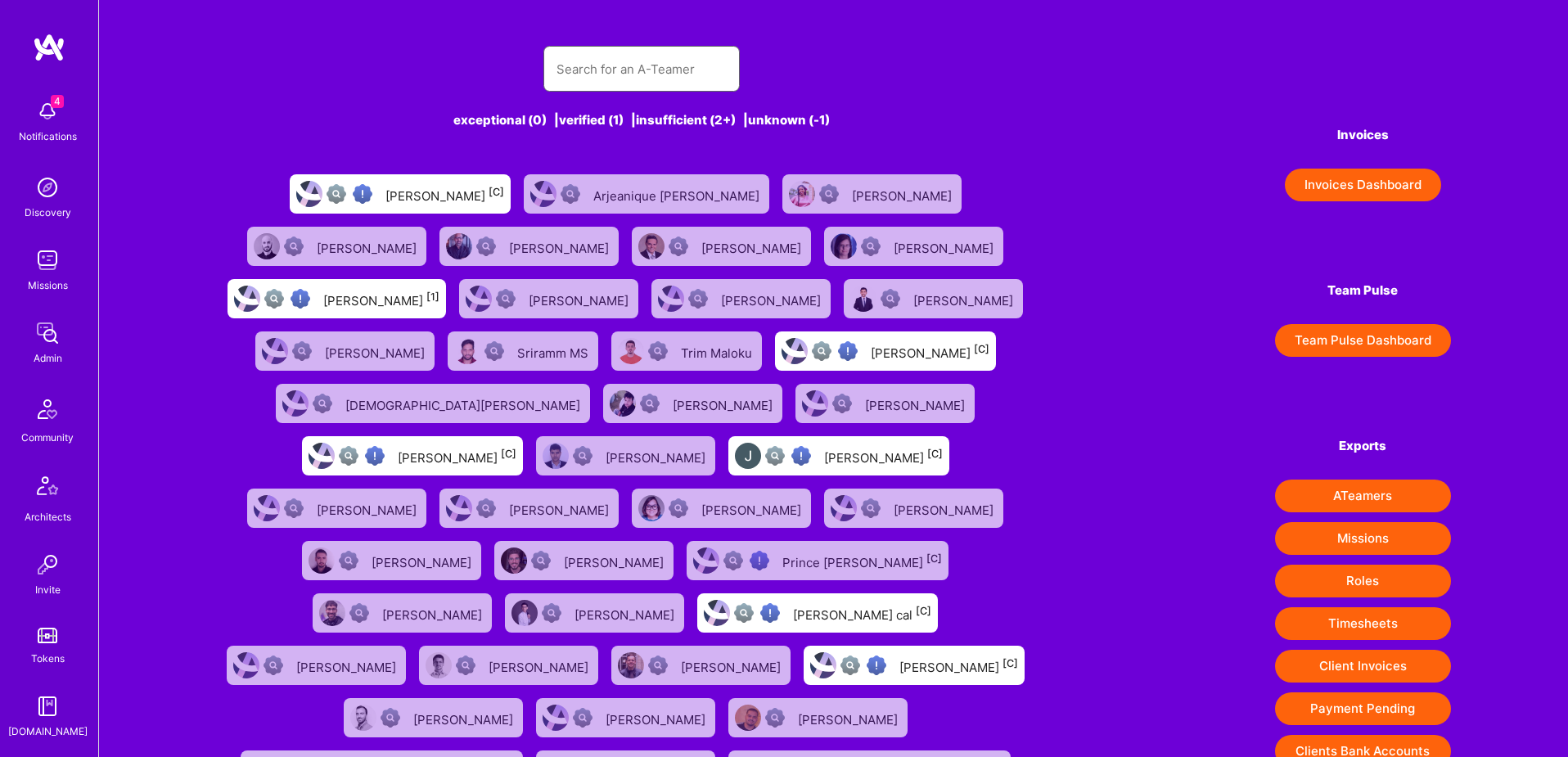
paste input "a.team@l8r.net"
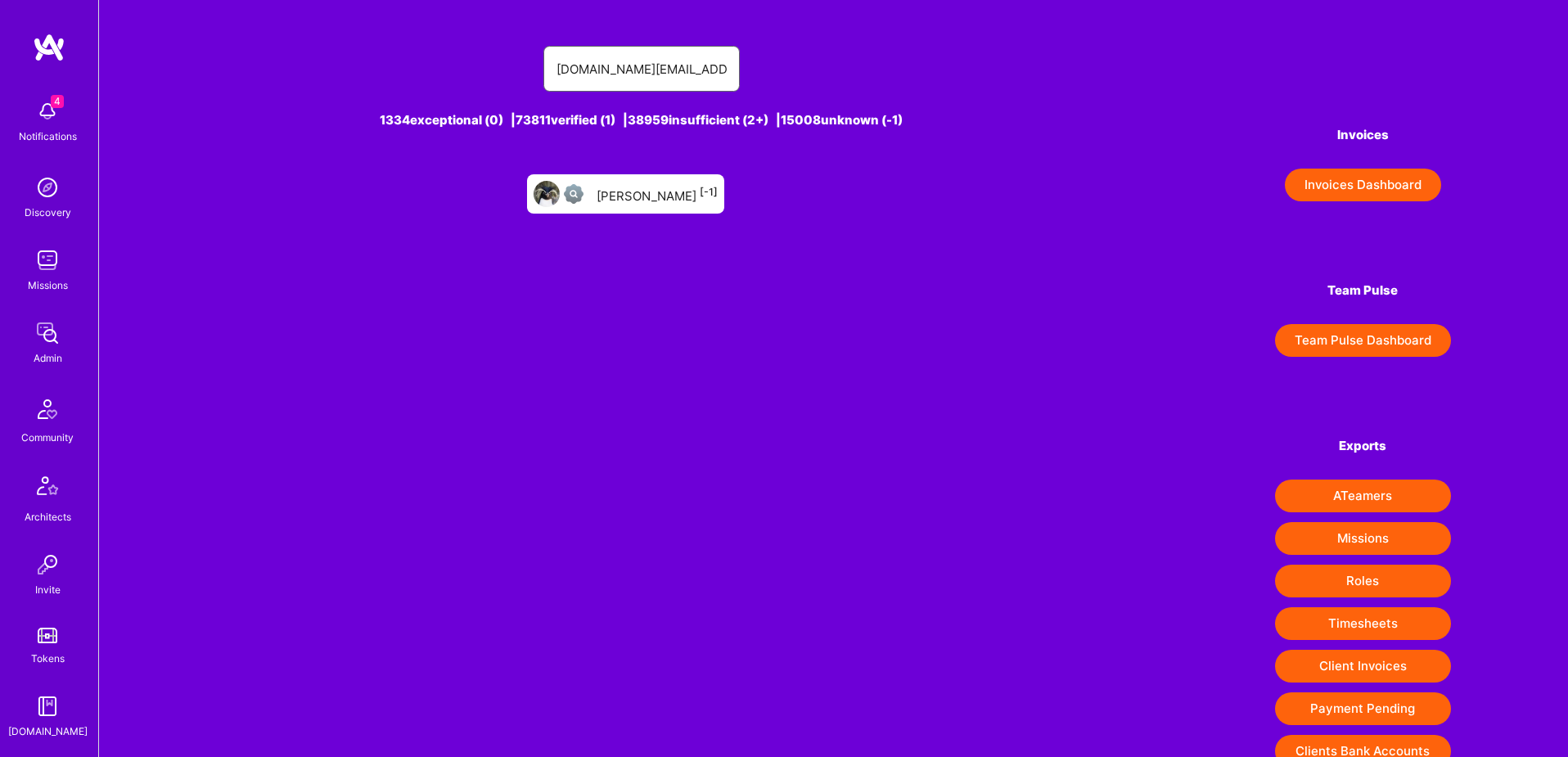
type input "a.team@l8r.net"
click at [665, 174] on div "Brad Barnett [-1]" at bounding box center [626, 194] width 198 height 39
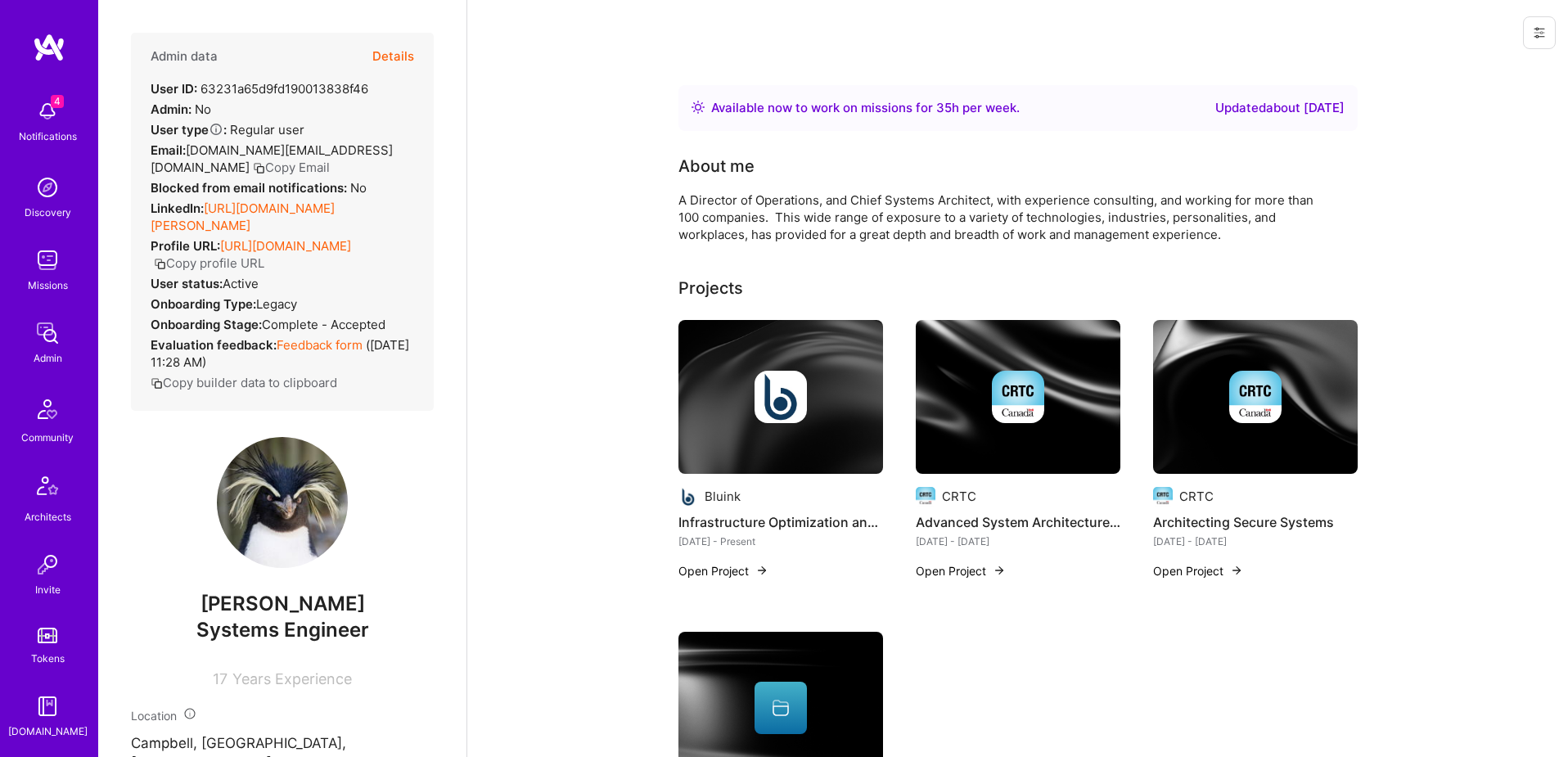
click at [401, 55] on button "Details" at bounding box center [393, 56] width 42 height 47
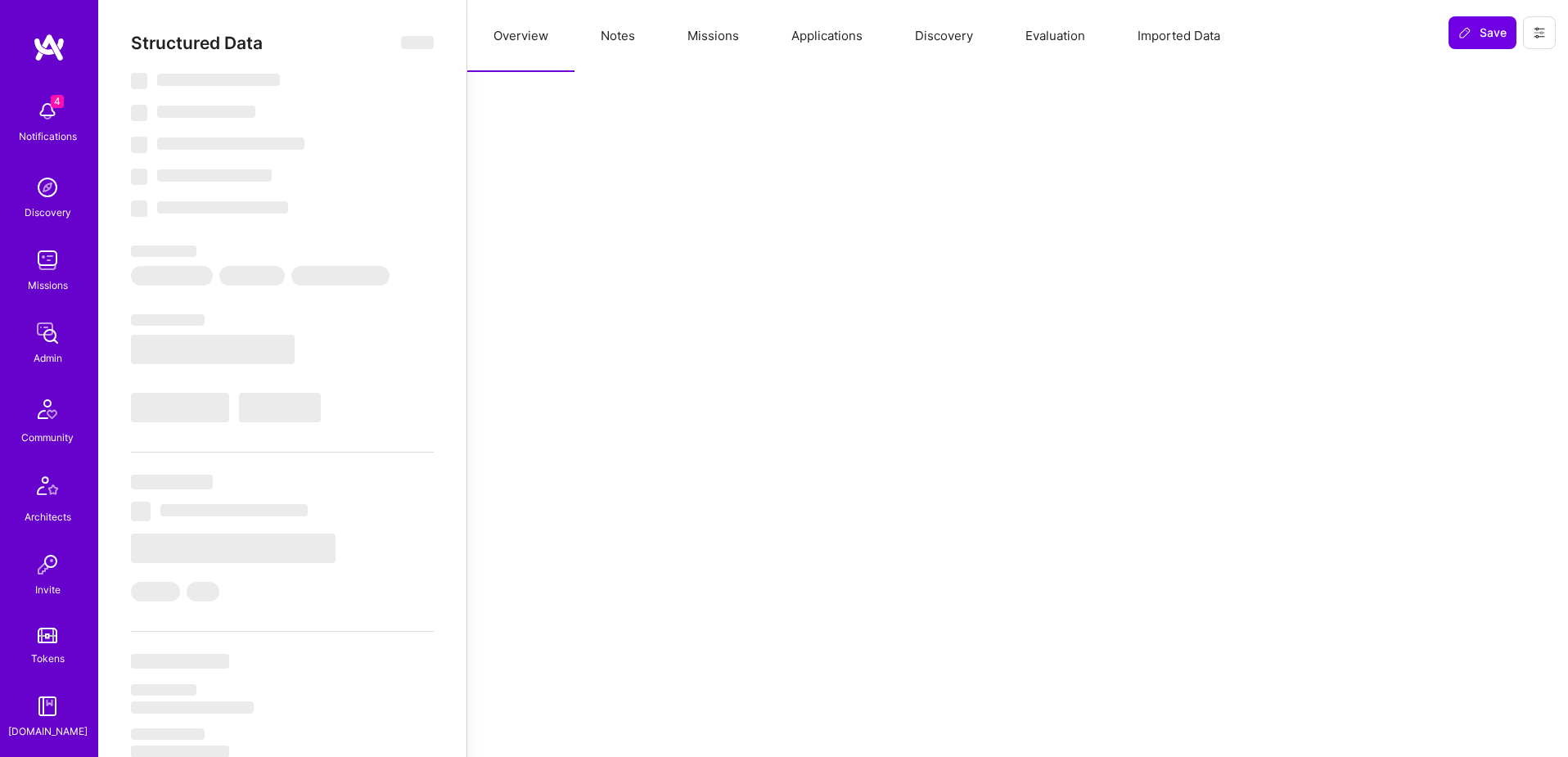
select select "Right Now"
select select "Unknown"
select select "US"
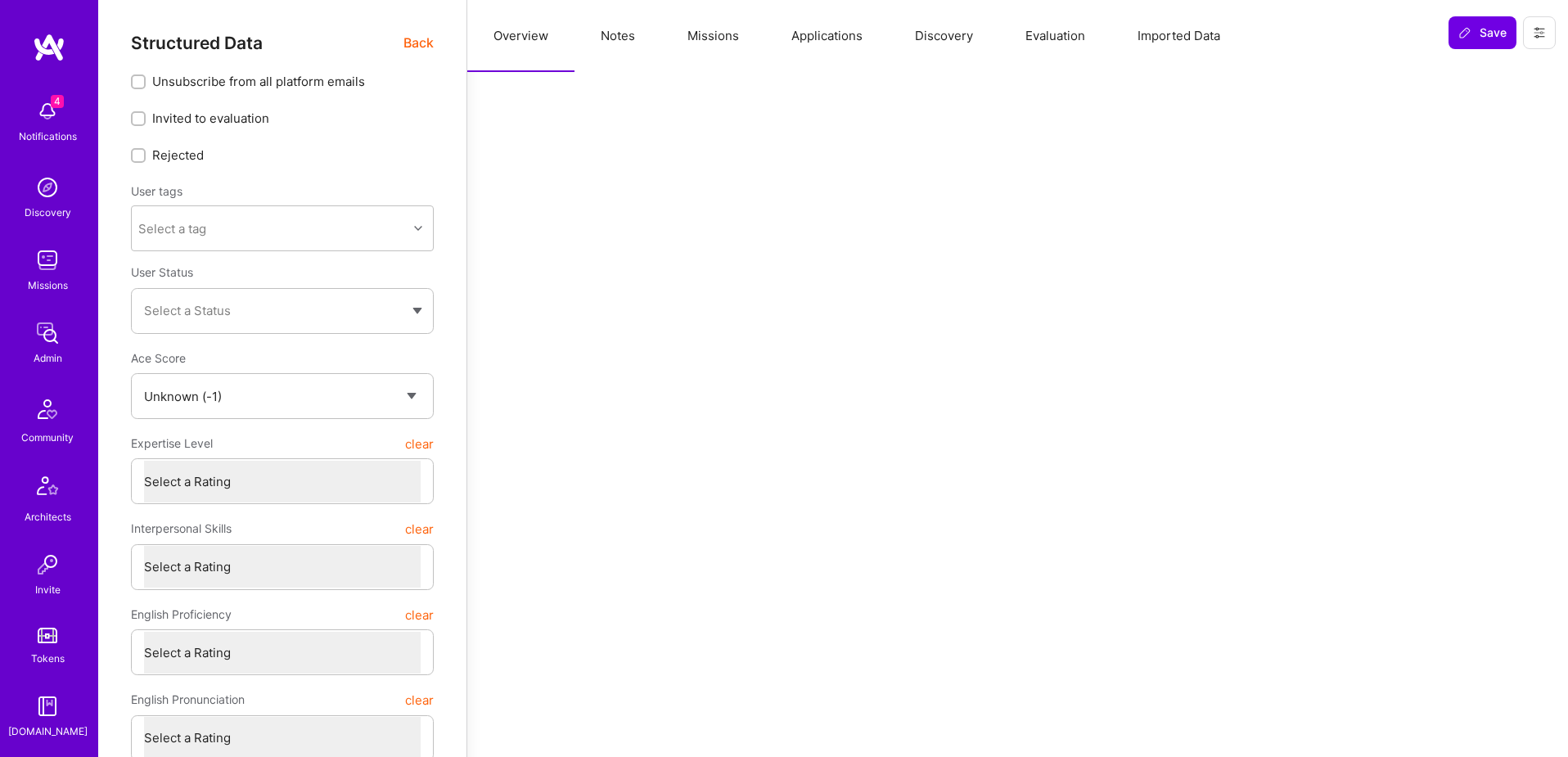
click at [412, 38] on span "Back" at bounding box center [418, 43] width 30 height 21
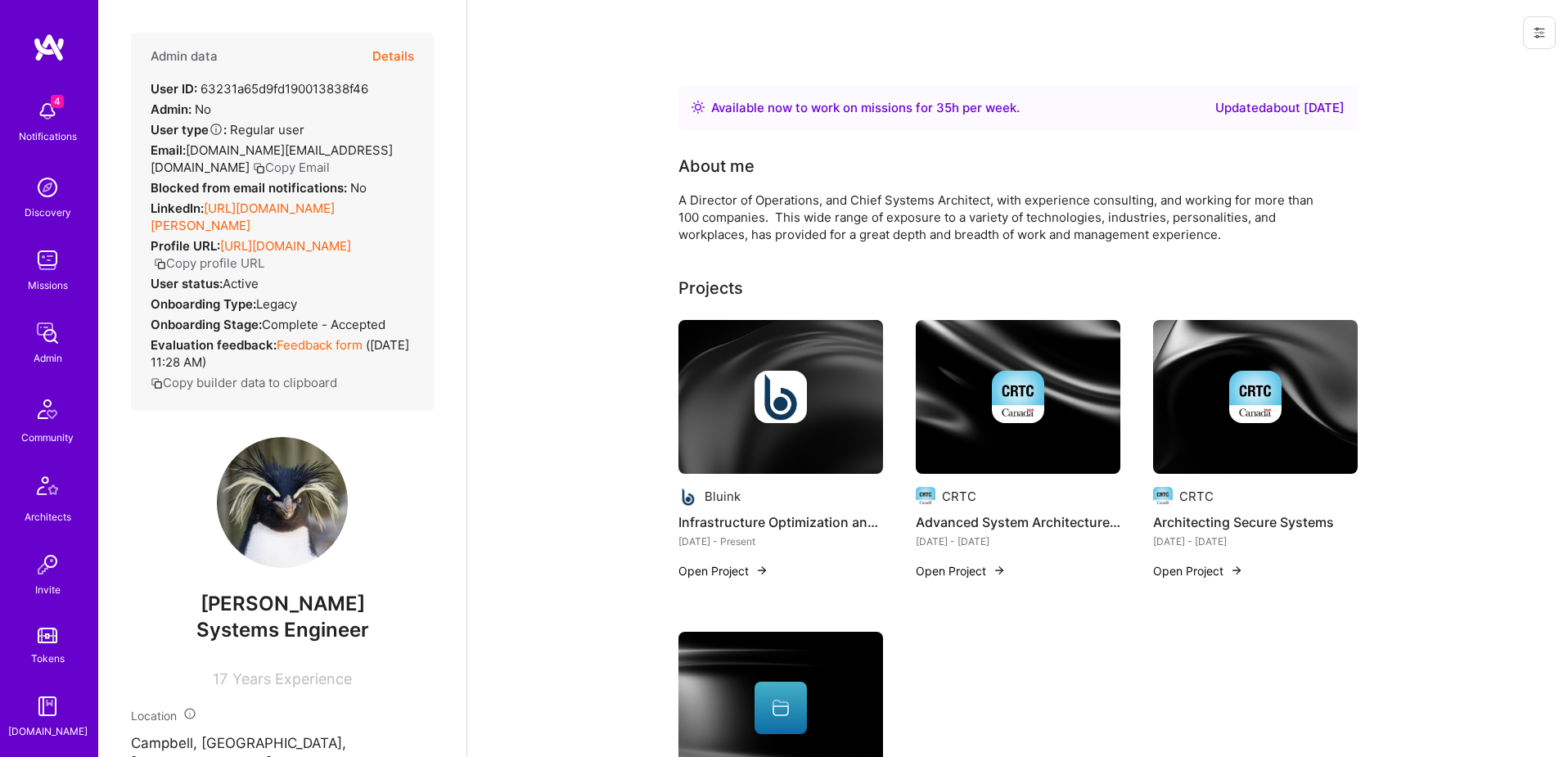
click at [1545, 34] on icon at bounding box center [1539, 32] width 13 height 13
click at [1520, 65] on button "Login as Brad" at bounding box center [1469, 70] width 173 height 42
